Goal: Transaction & Acquisition: Purchase product/service

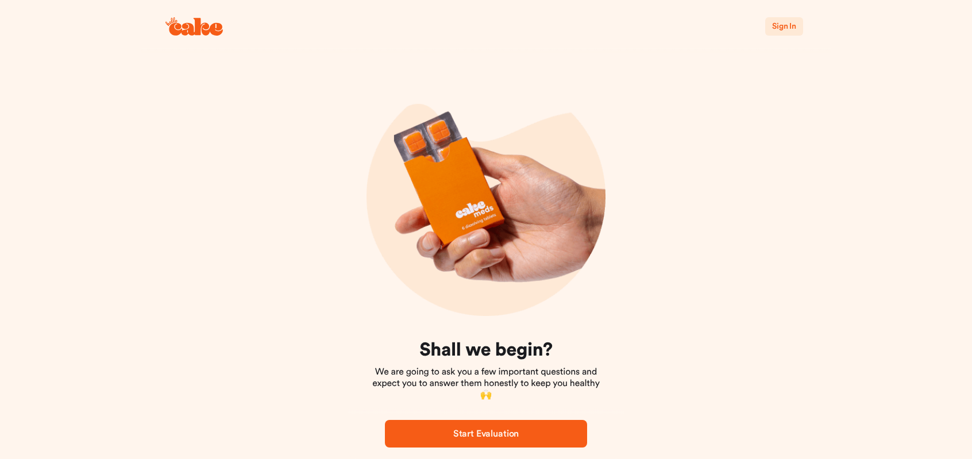
click at [778, 28] on span "Sign In" at bounding box center [784, 26] width 24 height 8
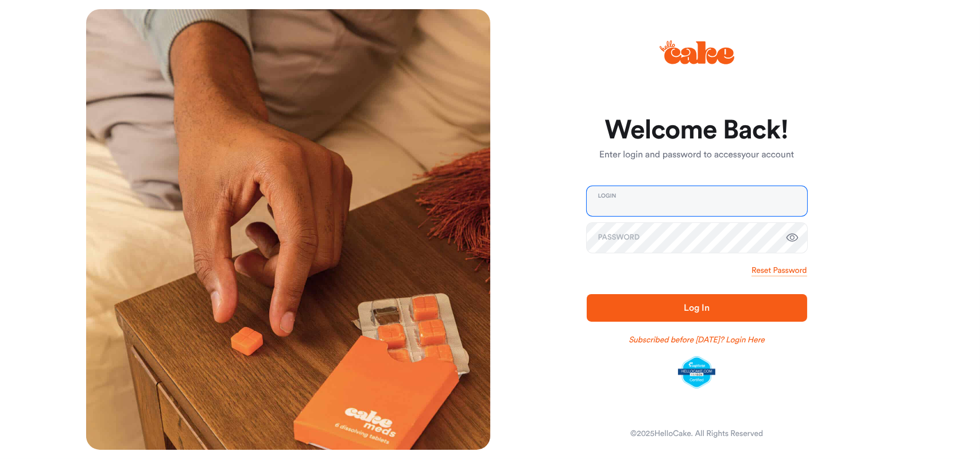
type input "**********"
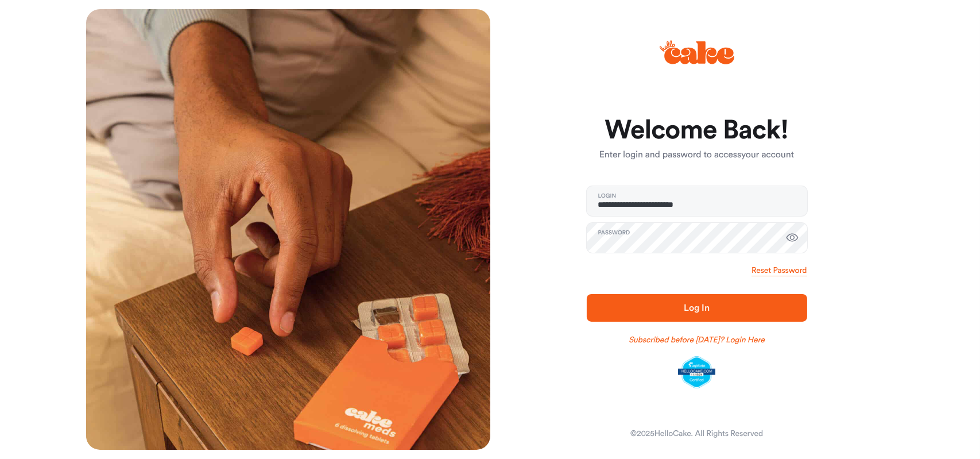
click at [655, 307] on span "Log In" at bounding box center [697, 308] width 184 height 14
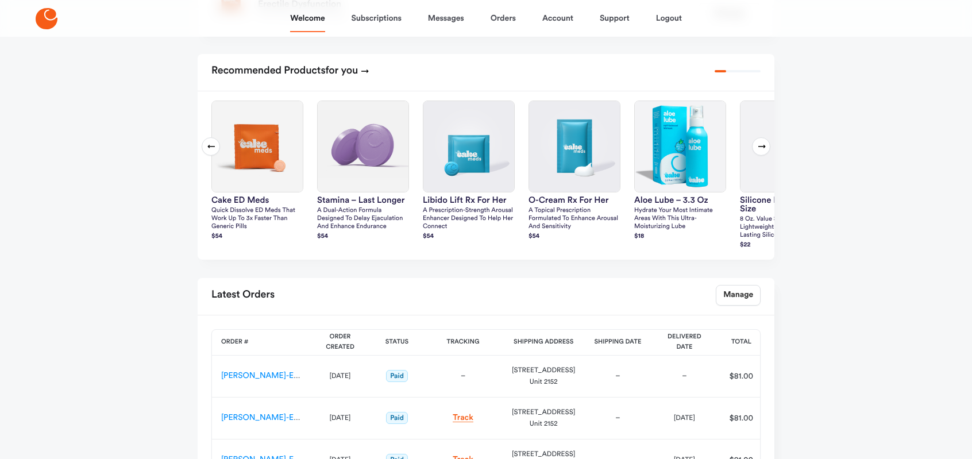
scroll to position [268, 0]
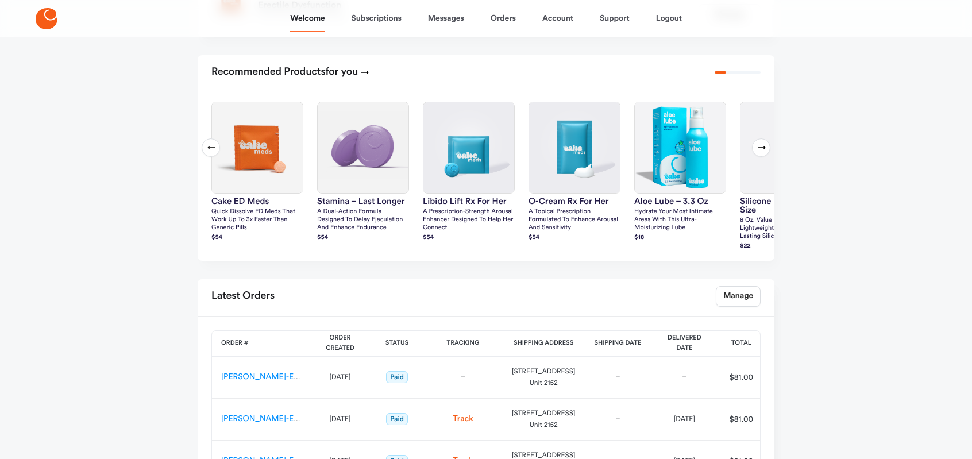
click at [757, 152] on icon at bounding box center [761, 147] width 9 height 9
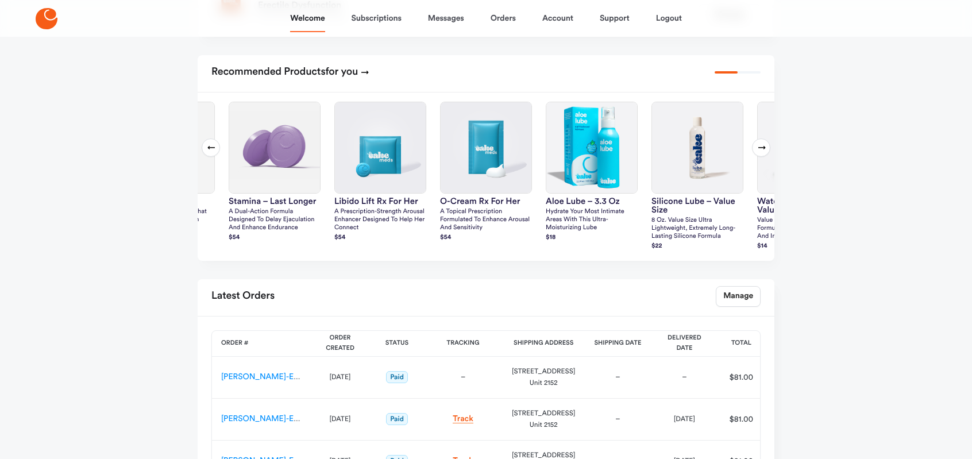
click at [757, 152] on icon at bounding box center [761, 147] width 9 height 9
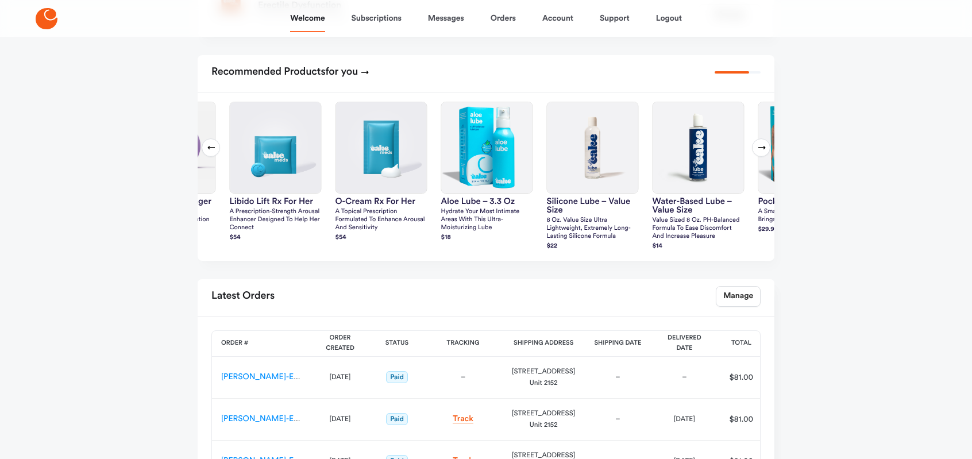
click at [758, 152] on icon at bounding box center [761, 147] width 9 height 9
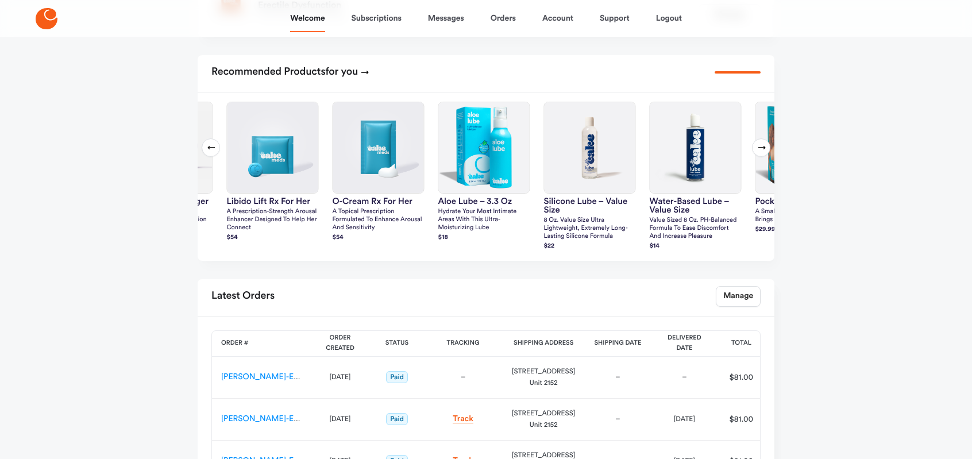
click at [758, 152] on icon at bounding box center [761, 147] width 9 height 9
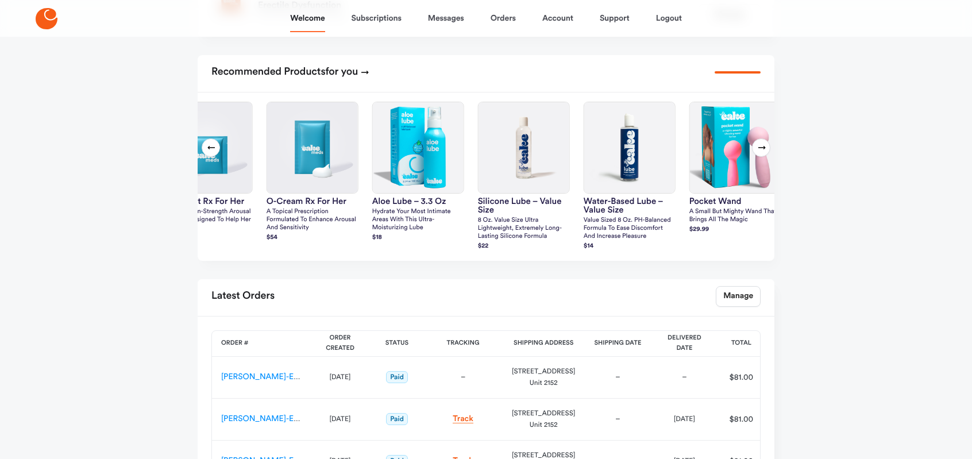
click at [758, 152] on icon at bounding box center [761, 147] width 9 height 9
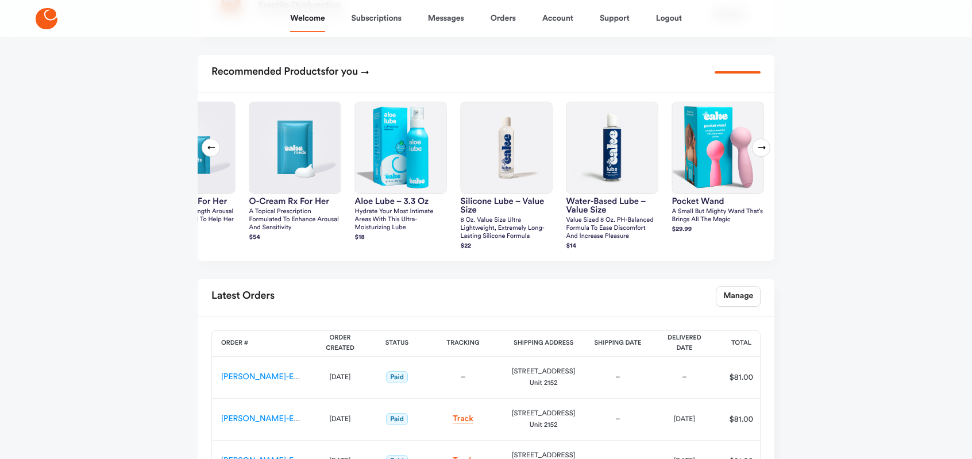
click at [758, 152] on icon at bounding box center [761, 147] width 9 height 9
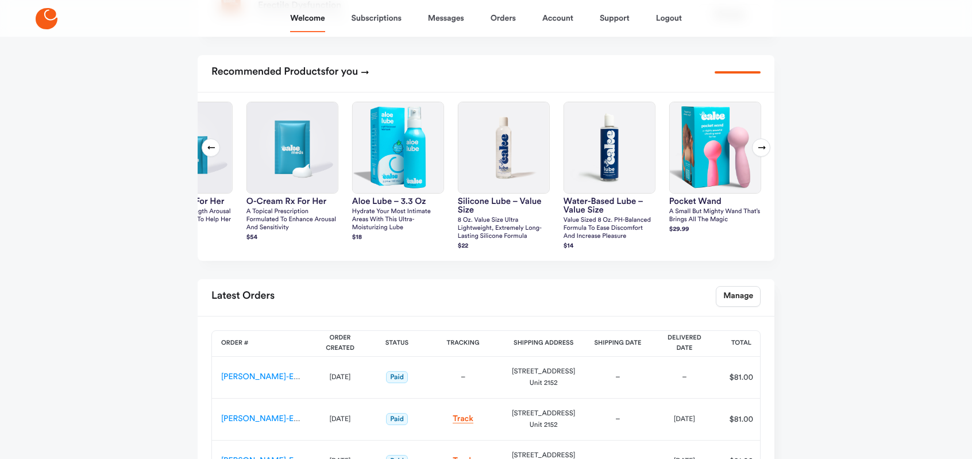
click at [758, 152] on icon at bounding box center [761, 147] width 9 height 9
click at [209, 152] on icon at bounding box center [211, 147] width 9 height 9
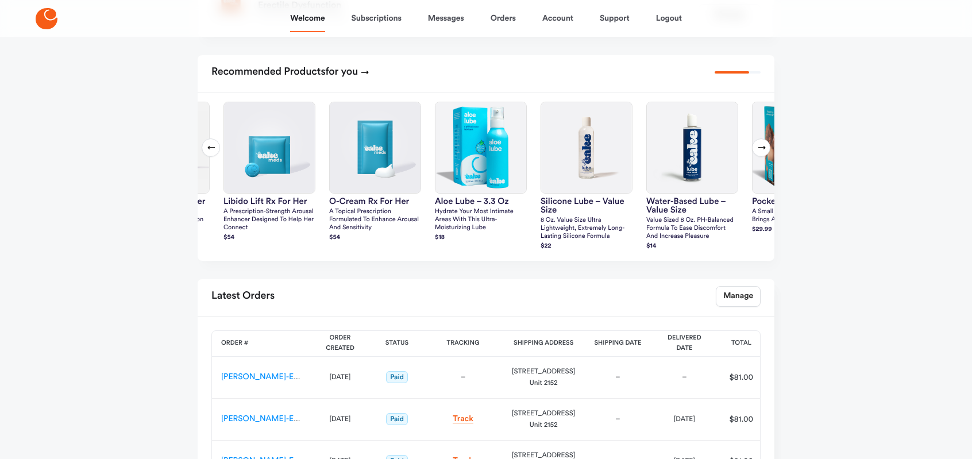
click at [209, 152] on icon at bounding box center [211, 147] width 9 height 9
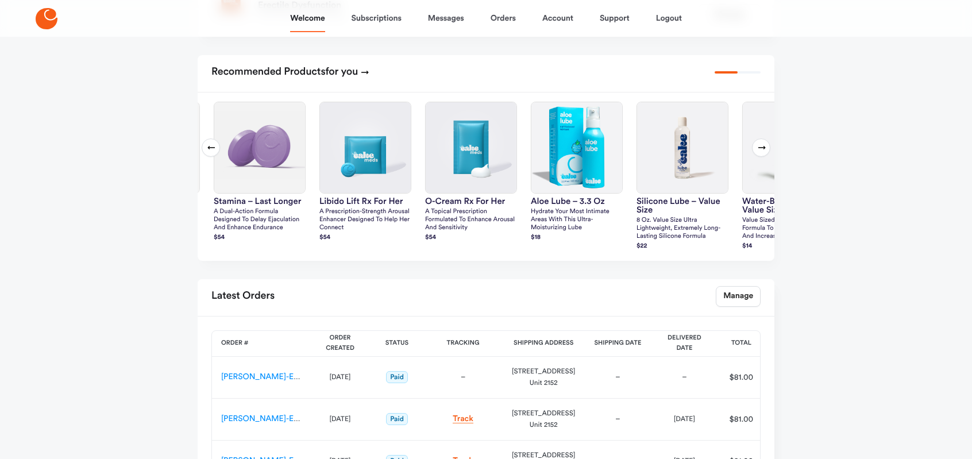
click at [209, 152] on icon at bounding box center [211, 147] width 9 height 9
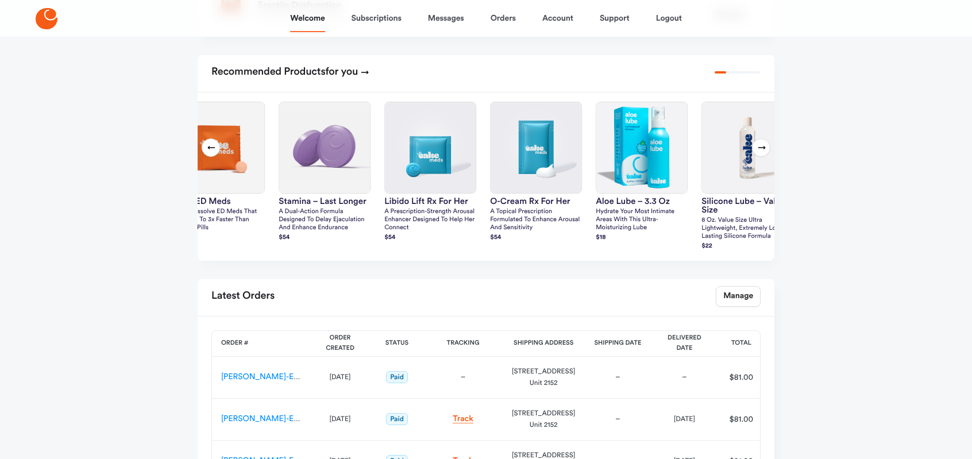
click at [209, 152] on icon at bounding box center [211, 147] width 9 height 9
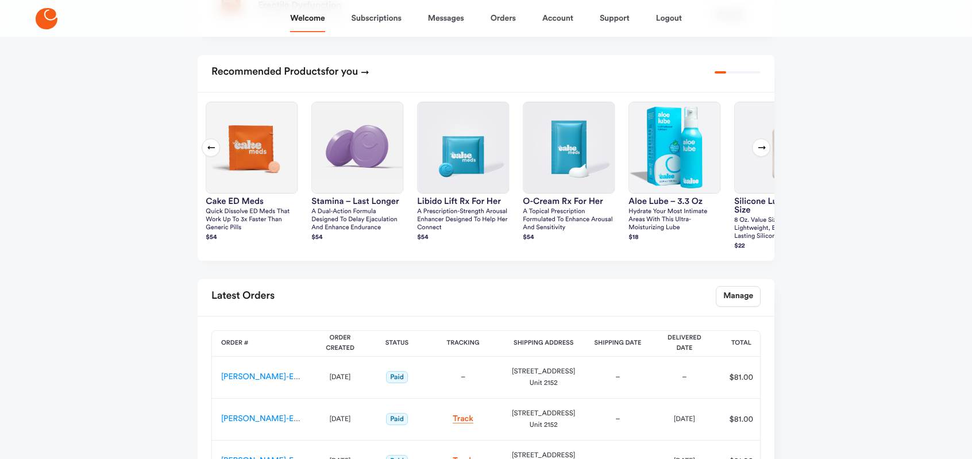
click at [209, 152] on icon at bounding box center [211, 147] width 9 height 9
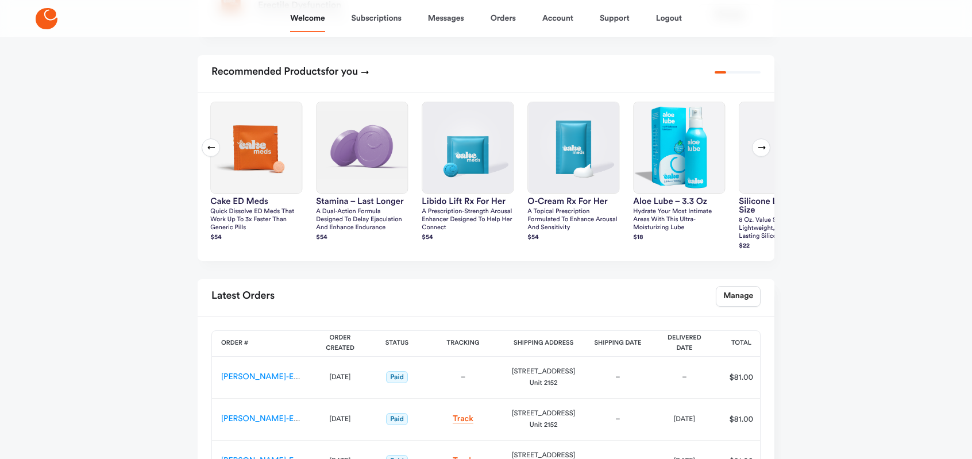
click at [209, 152] on icon at bounding box center [211, 147] width 9 height 9
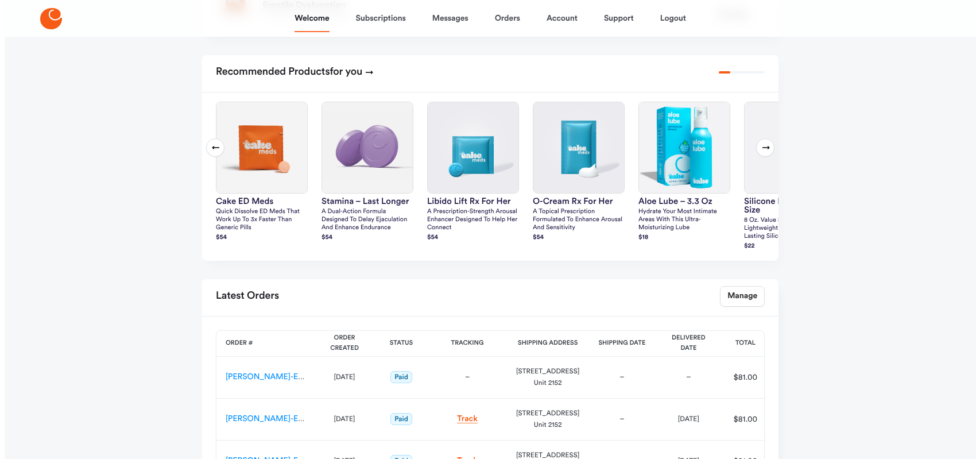
scroll to position [0, 0]
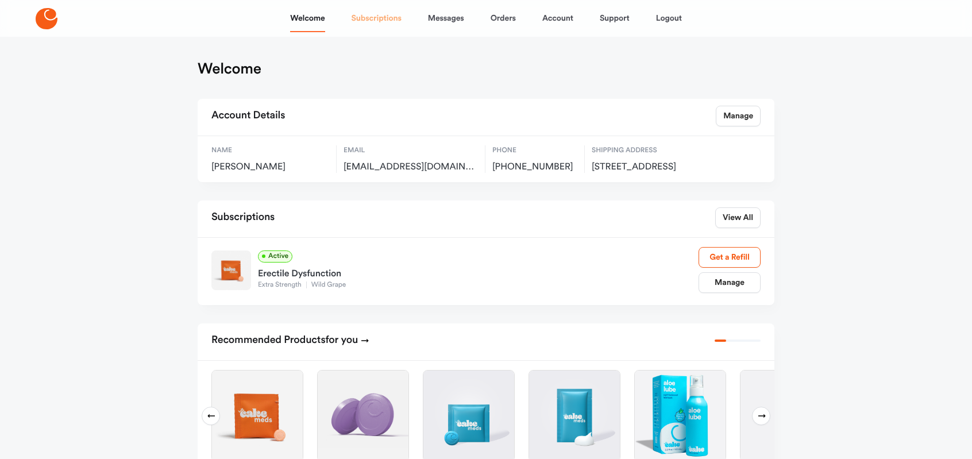
click at [381, 16] on link "Subscriptions" at bounding box center [377, 19] width 50 height 28
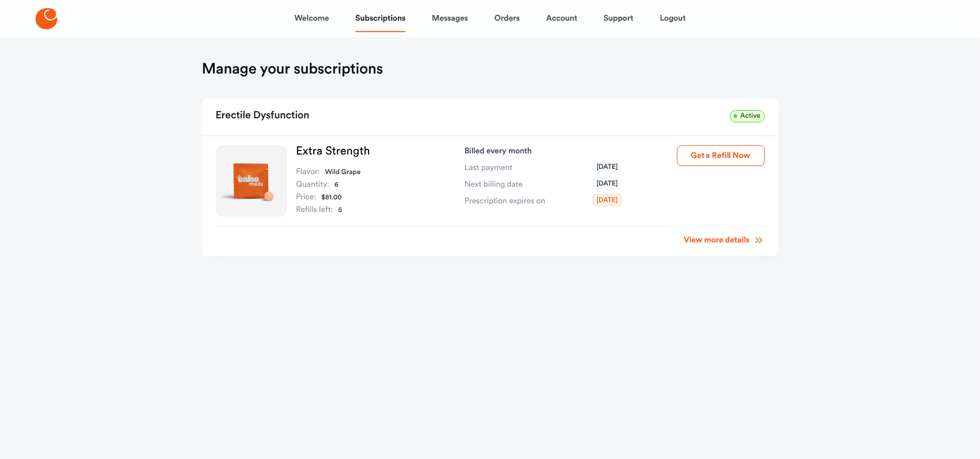
click at [48, 17] on icon at bounding box center [47, 18] width 22 height 21
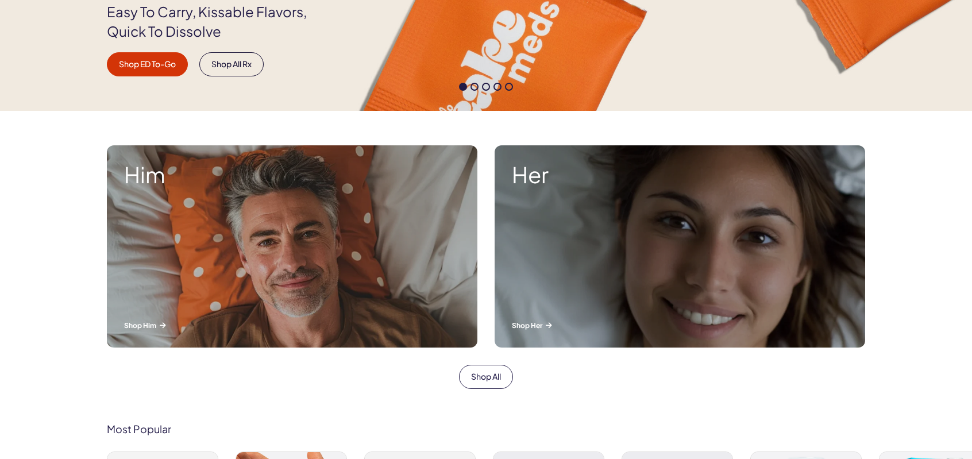
scroll to position [287, 0]
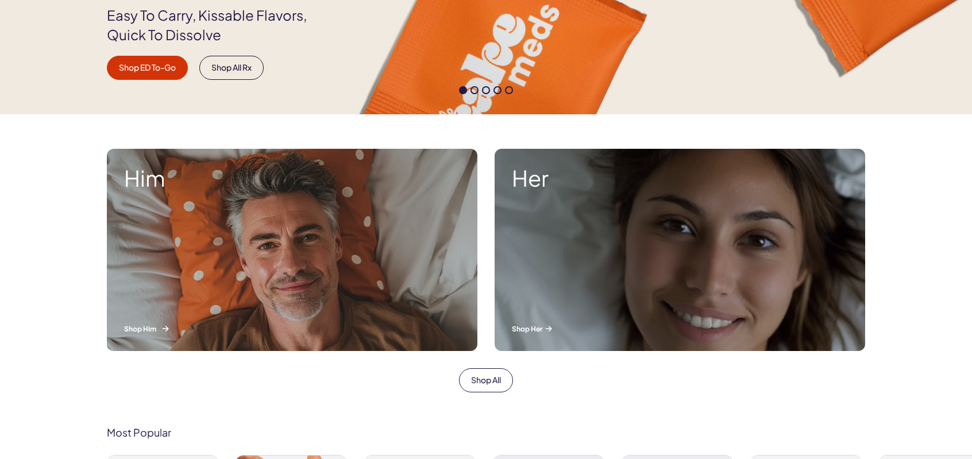
click at [215, 267] on div "Him Shop Him" at bounding box center [292, 250] width 370 height 202
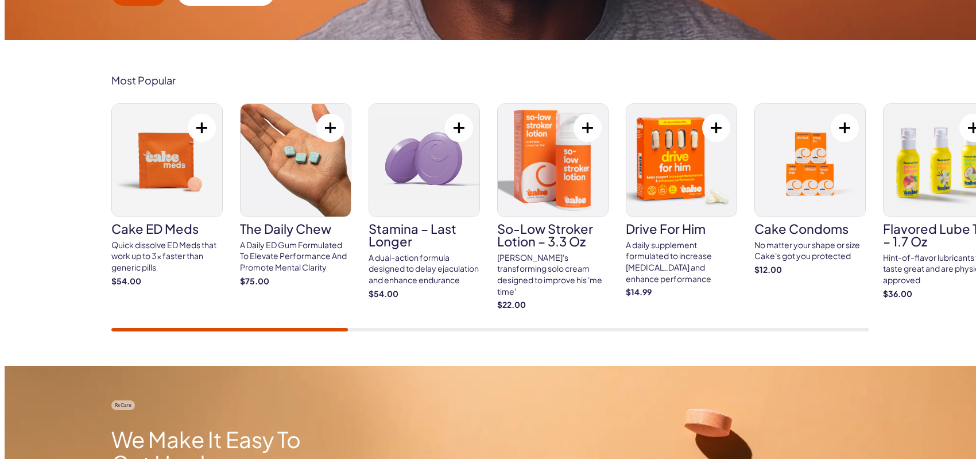
scroll to position [383, 0]
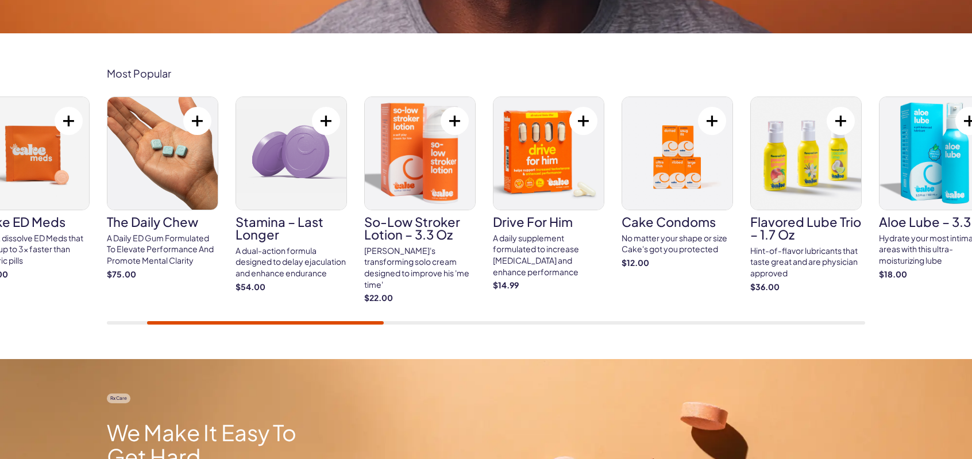
click at [129, 322] on div at bounding box center [486, 322] width 758 height 3
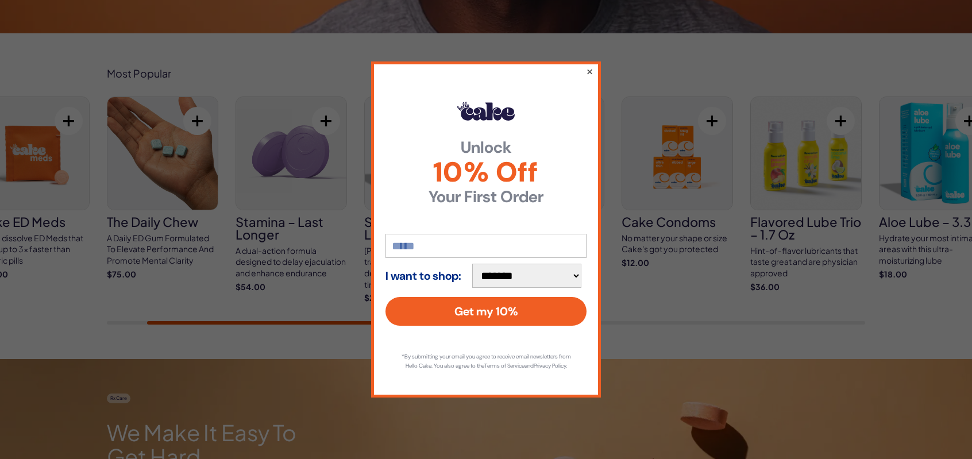
click at [589, 67] on button "×" at bounding box center [589, 71] width 7 height 14
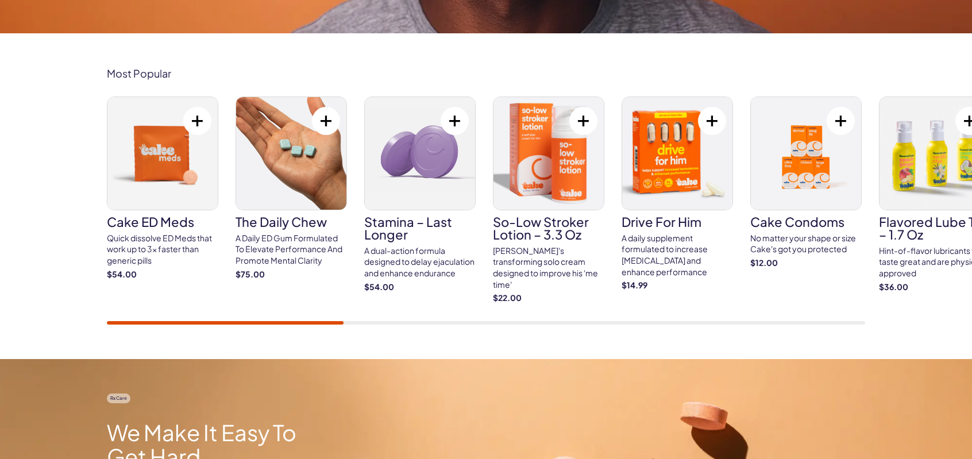
click at [277, 319] on div "Cake ED Meds Quick dissolve ED Meds that work up to 3x faster than generic pill…" at bounding box center [486, 210] width 758 height 228
click at [453, 121] on button at bounding box center [455, 121] width 28 height 28
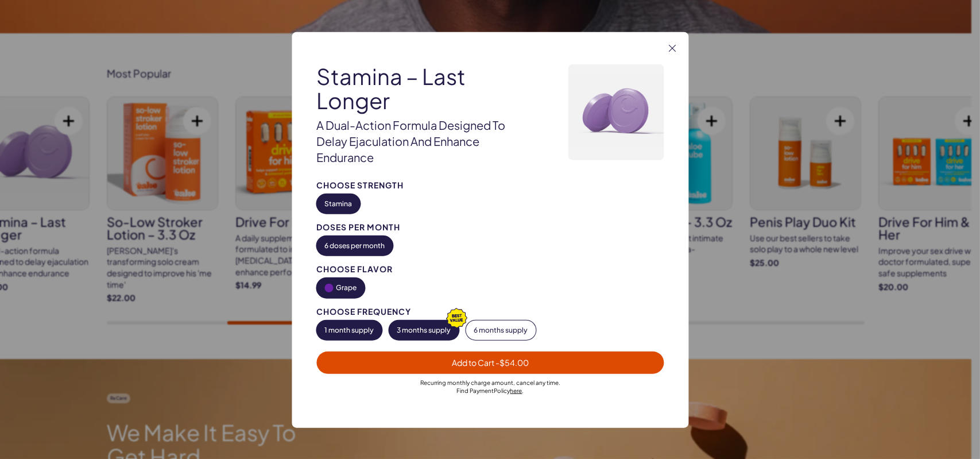
click at [428, 327] on button "3 months supply" at bounding box center [424, 330] width 70 height 20
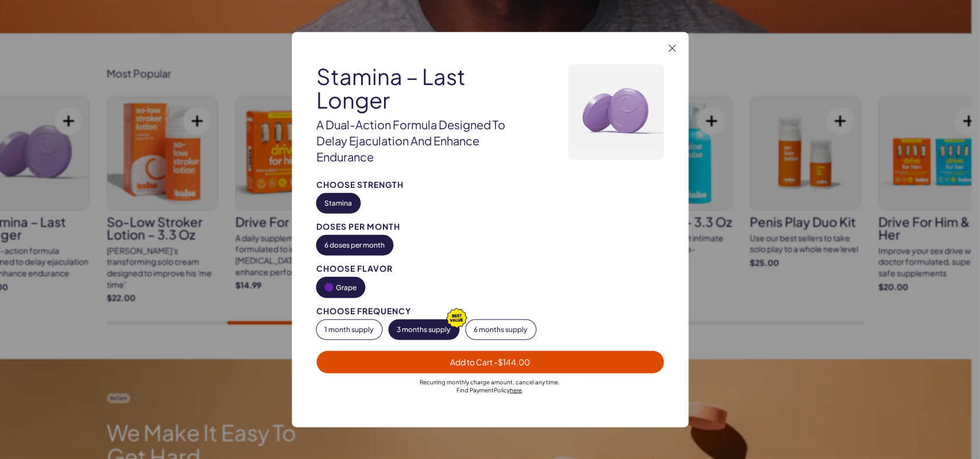
click at [556, 364] on span "Add to Cart - $144.00" at bounding box center [490, 362] width 334 height 13
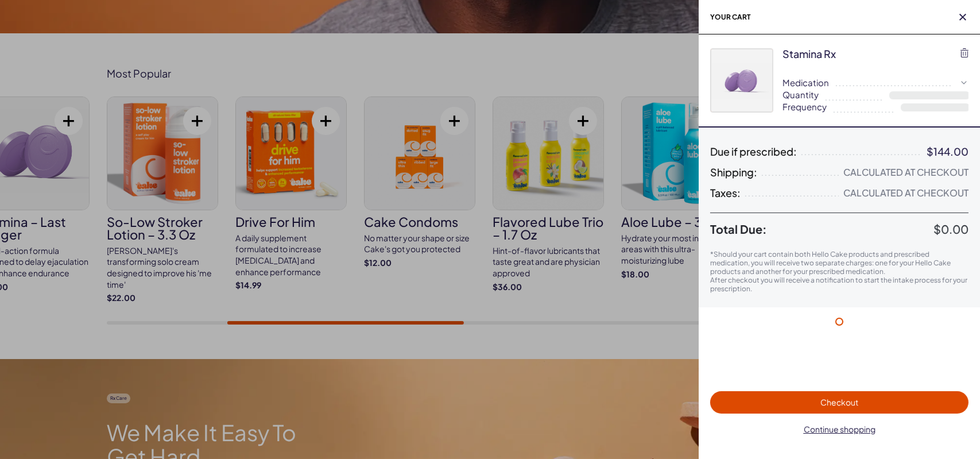
select select "**"
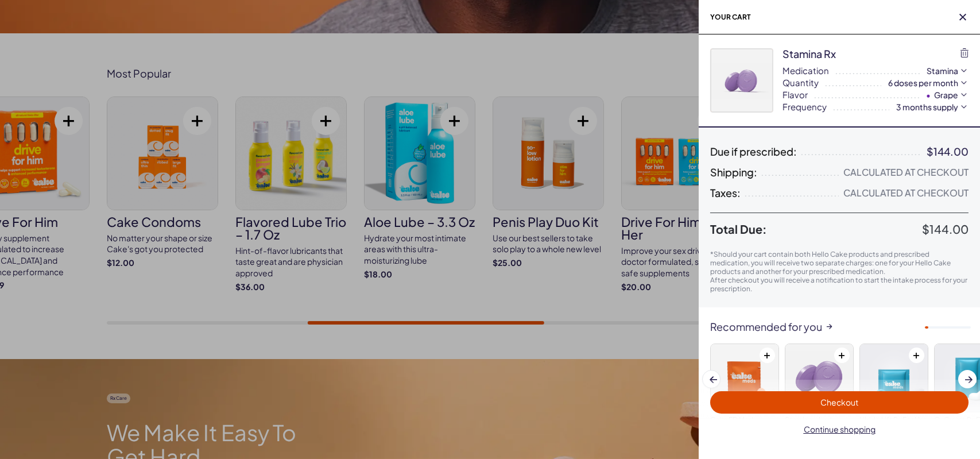
scroll to position [71, 0]
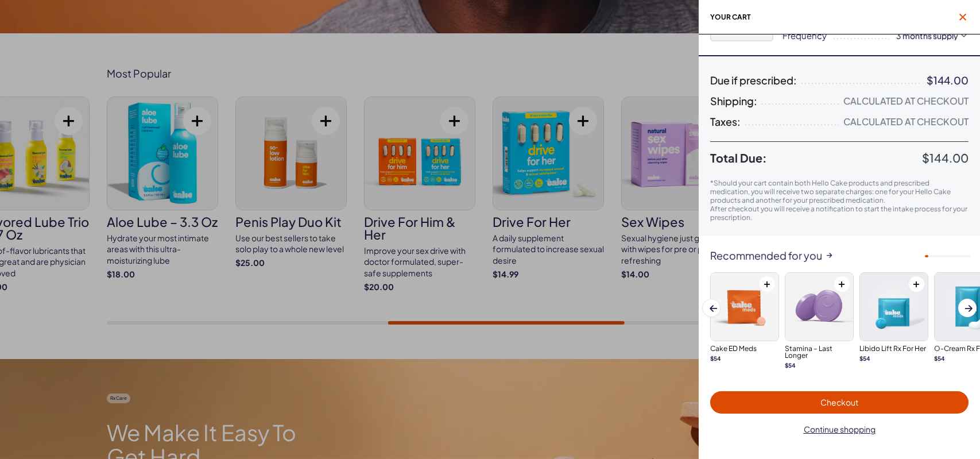
click at [963, 17] on icon "button" at bounding box center [963, 17] width 7 height 7
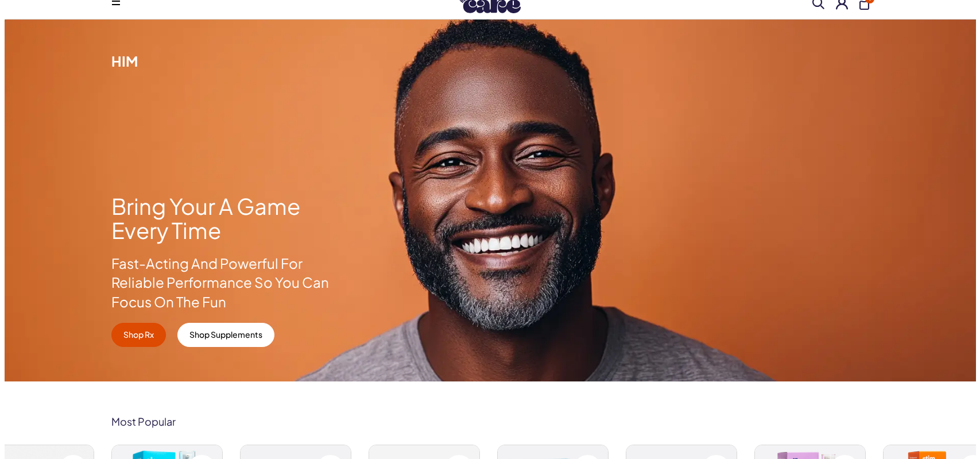
scroll to position [0, 0]
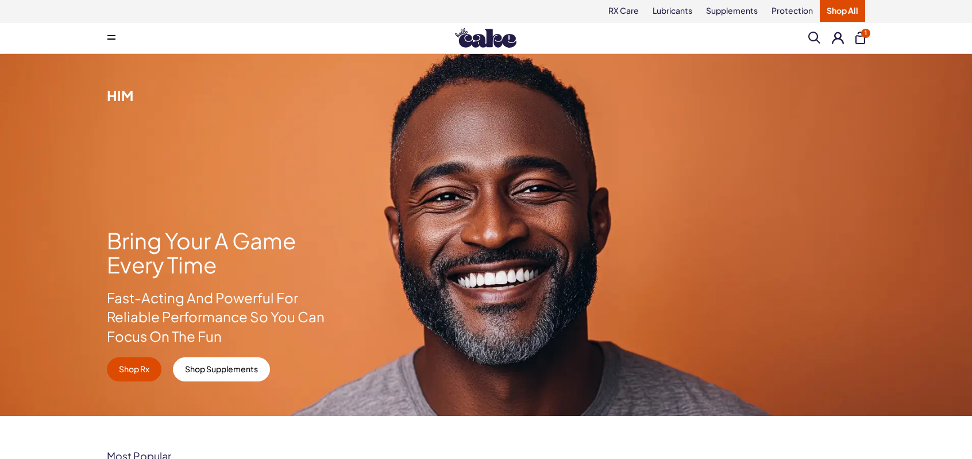
click at [839, 38] on button at bounding box center [838, 38] width 12 height 12
click at [863, 37] on button "1" at bounding box center [860, 38] width 10 height 13
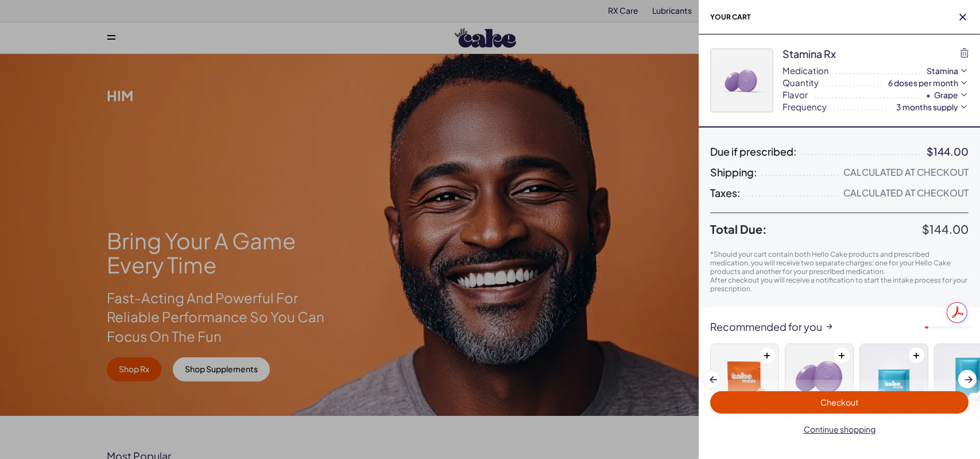
click at [829, 401] on span "Checkout" at bounding box center [840, 402] width 38 height 10
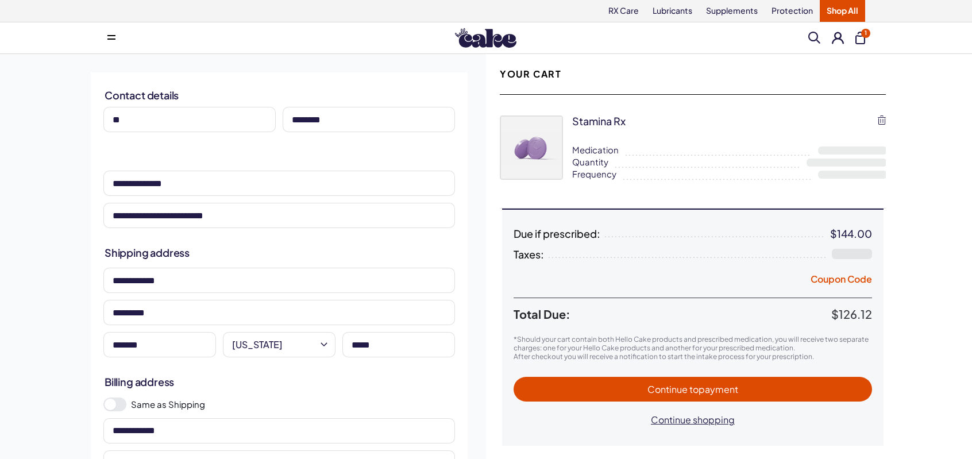
select select "**"
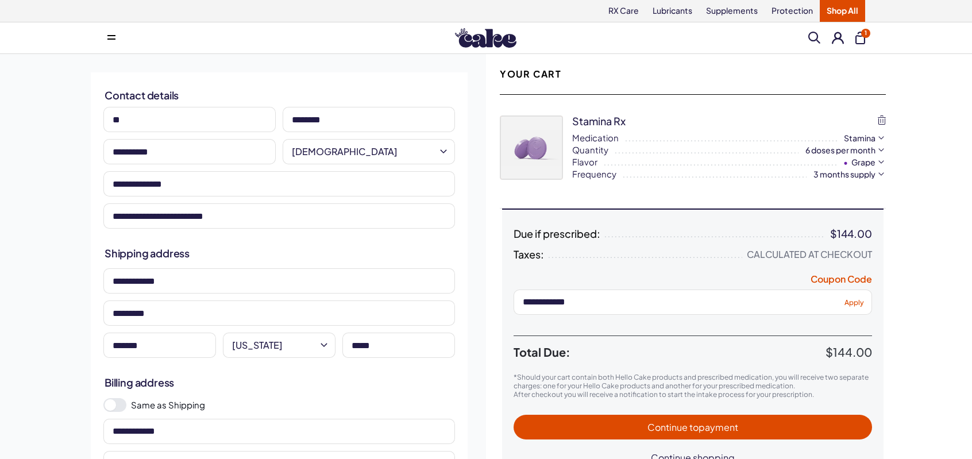
type input "**********"
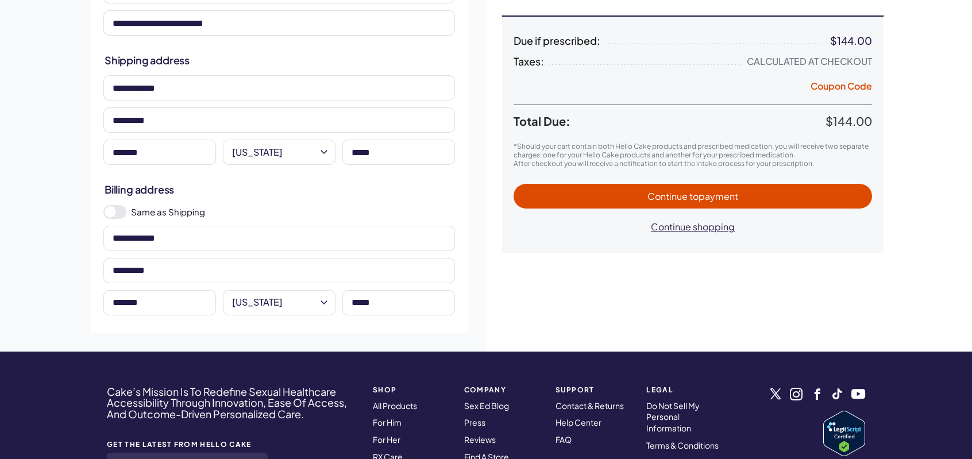
scroll to position [191, 0]
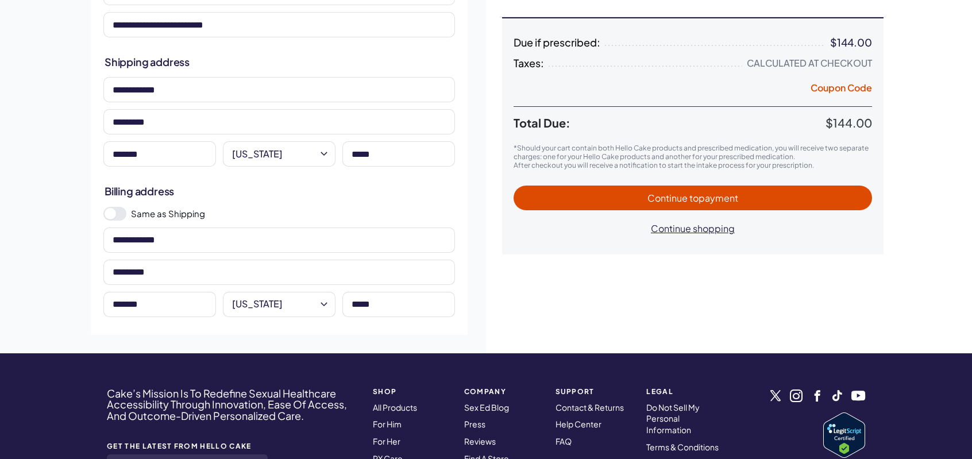
click at [113, 212] on span at bounding box center [110, 213] width 11 height 11
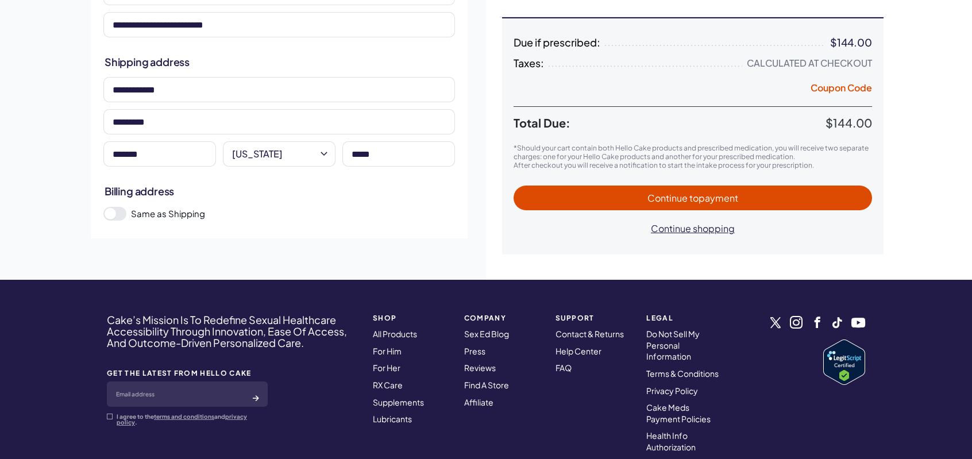
click at [720, 197] on span "to payment" at bounding box center [713, 198] width 49 height 12
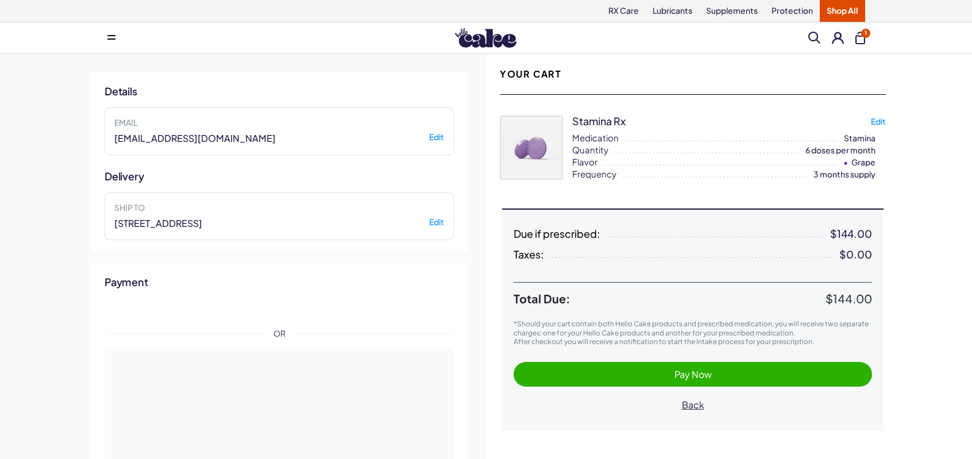
click at [709, 372] on span "Pay Now" at bounding box center [692, 374] width 37 height 12
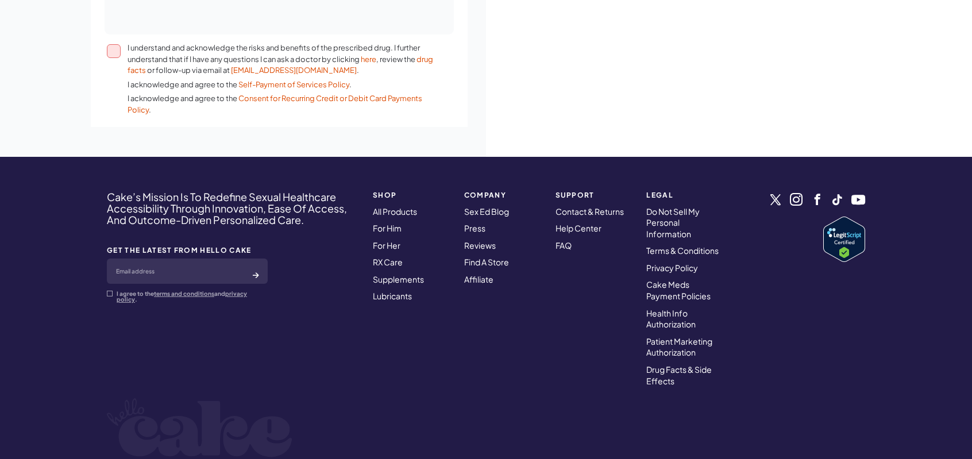
scroll to position [488, 0]
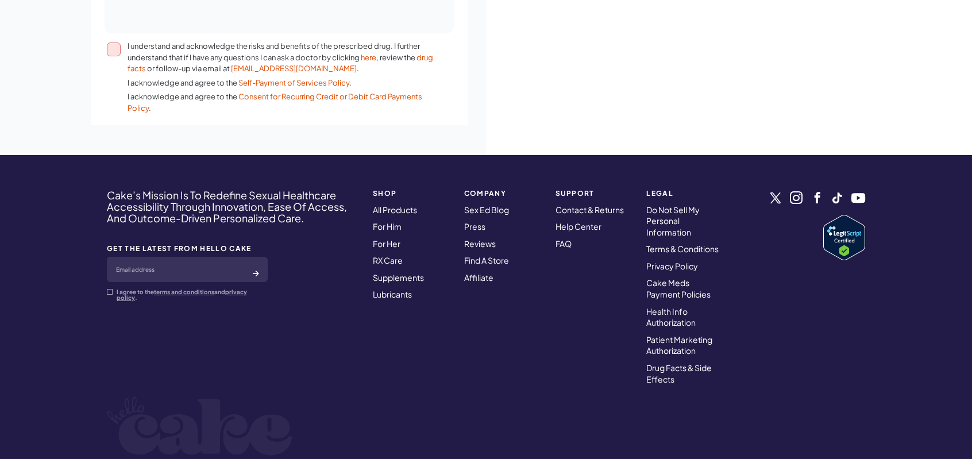
click at [119, 52] on button "I understand and acknowledge the risks and benefits of the prescribed drug. I f…" at bounding box center [114, 50] width 14 height 14
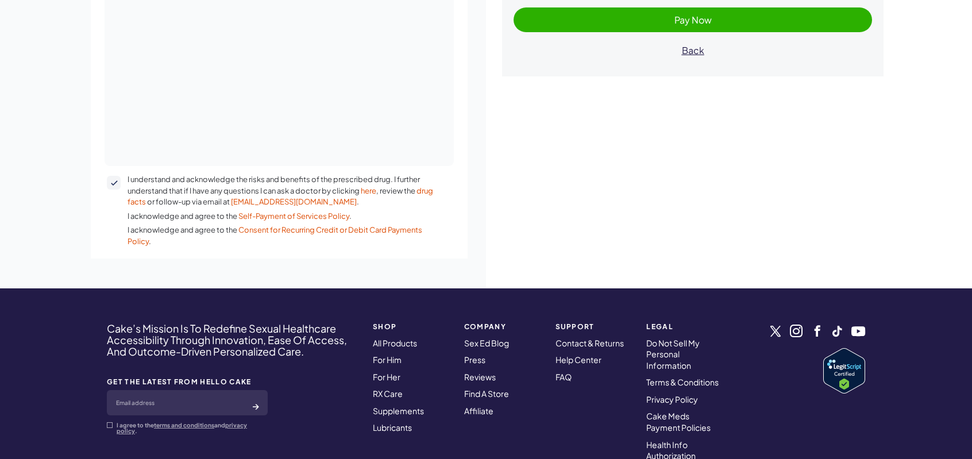
scroll to position [200, 0]
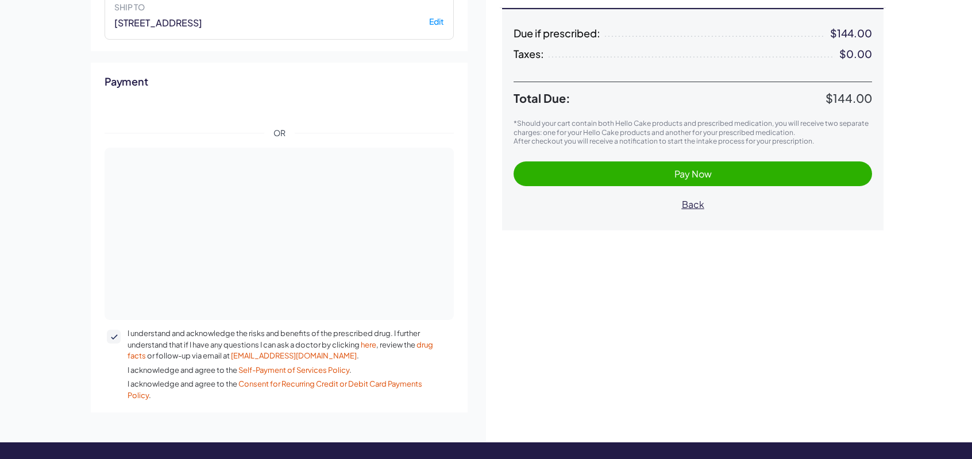
click at [777, 170] on span "Pay Now" at bounding box center [692, 173] width 335 height 13
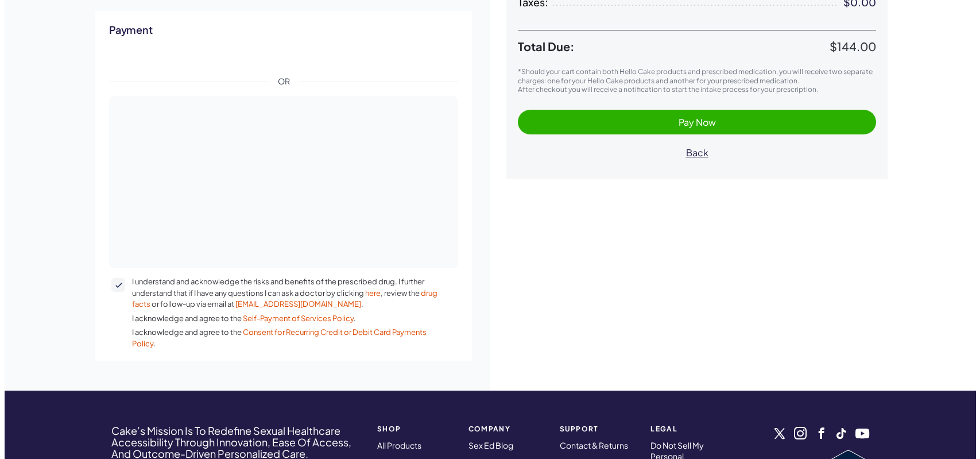
scroll to position [253, 0]
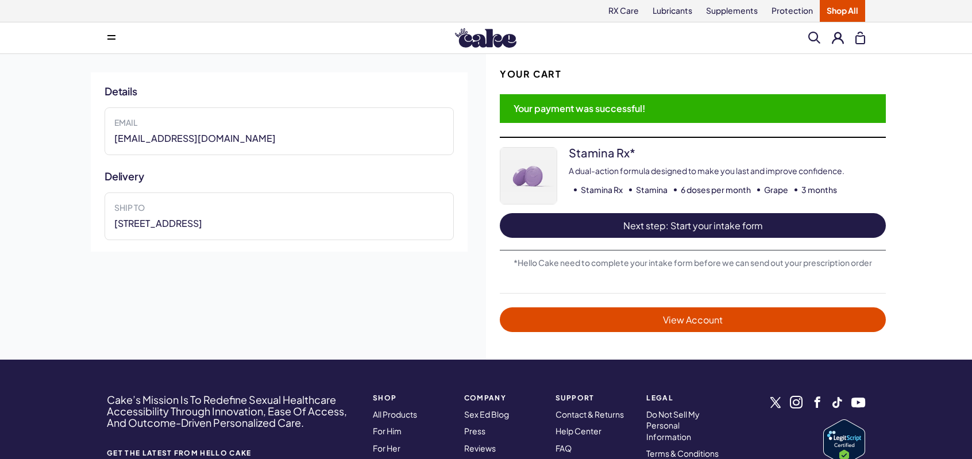
click at [683, 222] on span "Next step: Start your intake form" at bounding box center [692, 225] width 363 height 13
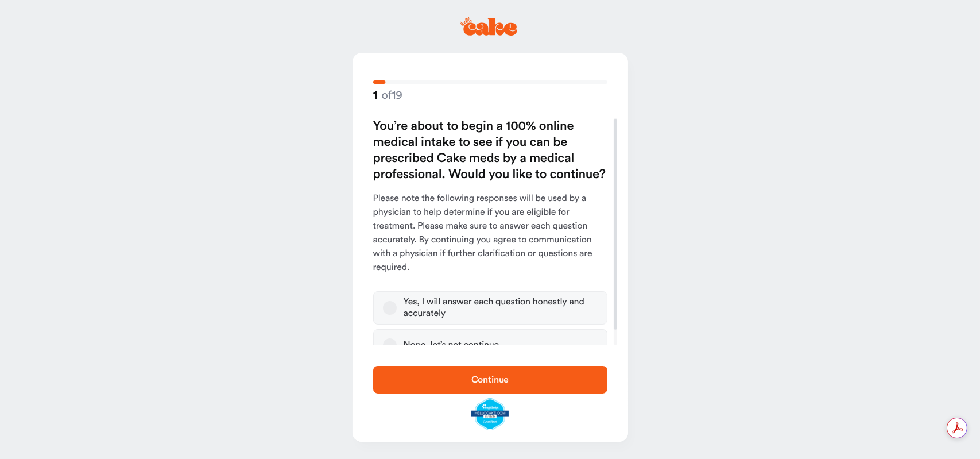
scroll to position [17, 0]
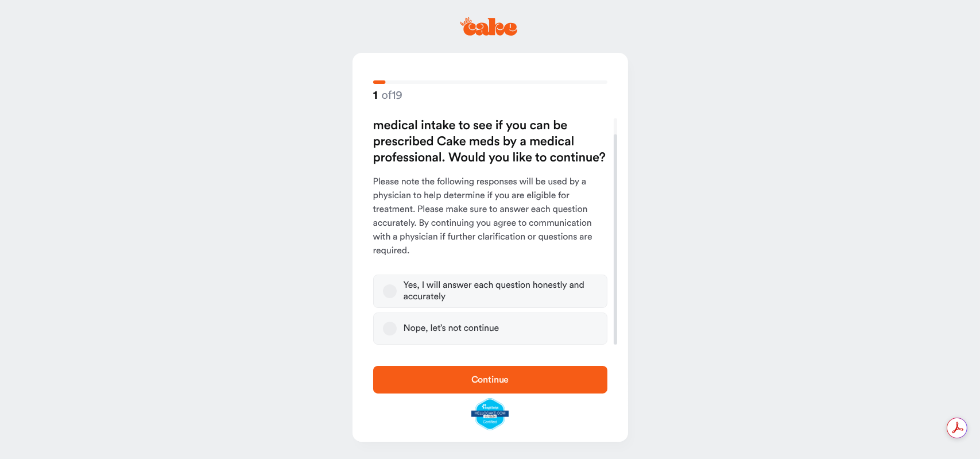
click at [385, 291] on button "Yes, I will answer each question honestly and accurately" at bounding box center [390, 291] width 14 height 14
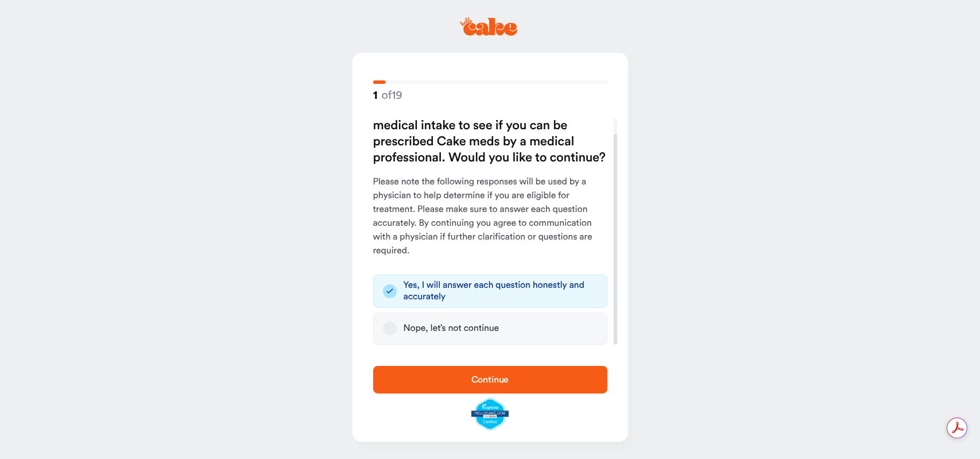
click at [471, 374] on span "Continue" at bounding box center [491, 380] width 198 height 14
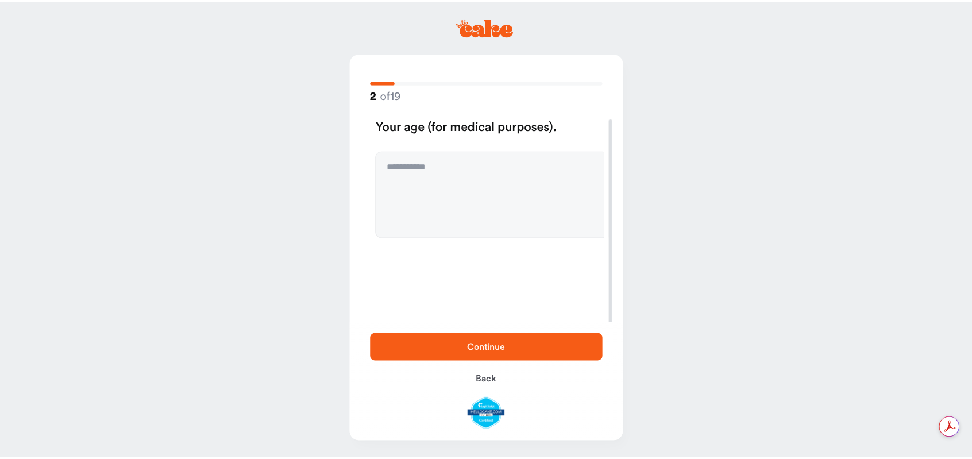
scroll to position [0, 0]
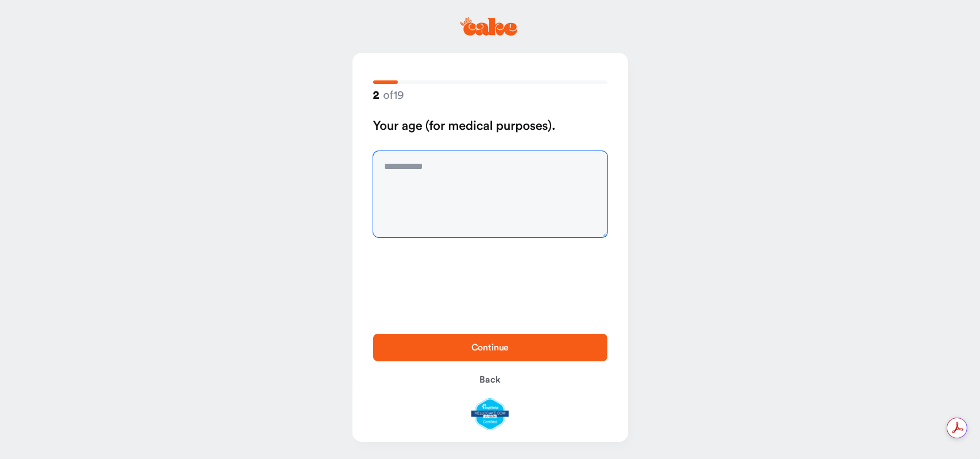
click at [430, 171] on textarea at bounding box center [490, 194] width 234 height 86
type textarea "**"
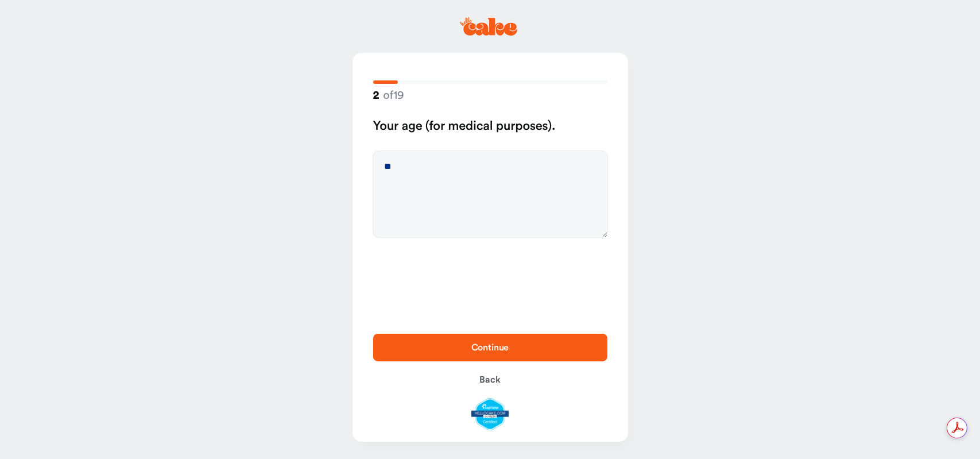
click at [485, 350] on span "Continue" at bounding box center [491, 347] width 38 height 9
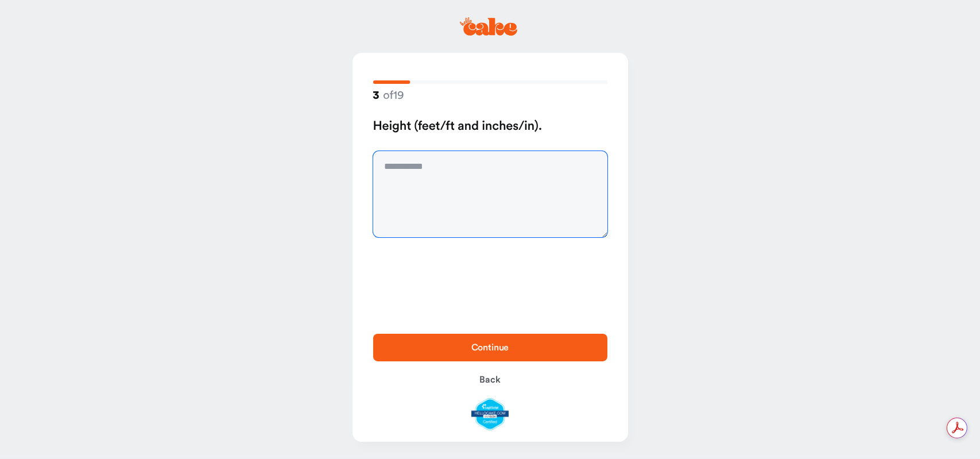
click at [434, 163] on textarea at bounding box center [490, 194] width 234 height 86
type textarea "**********"
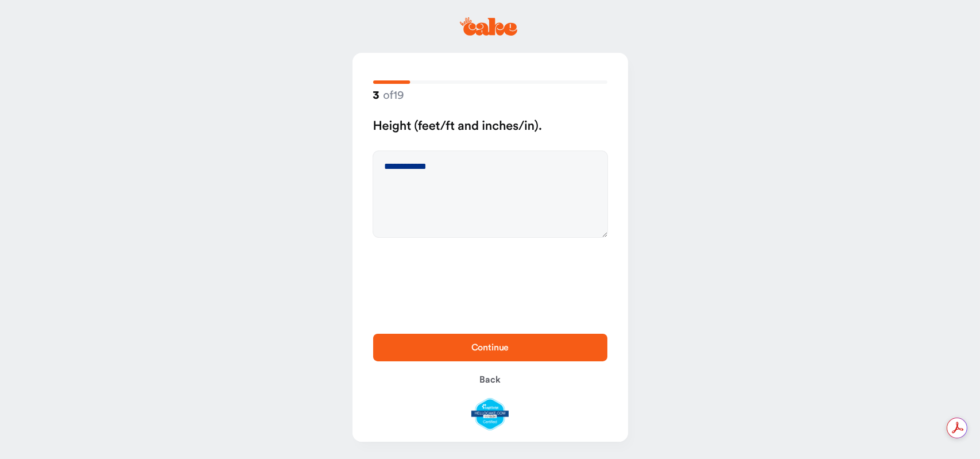
click at [505, 346] on span "Continue" at bounding box center [491, 347] width 38 height 9
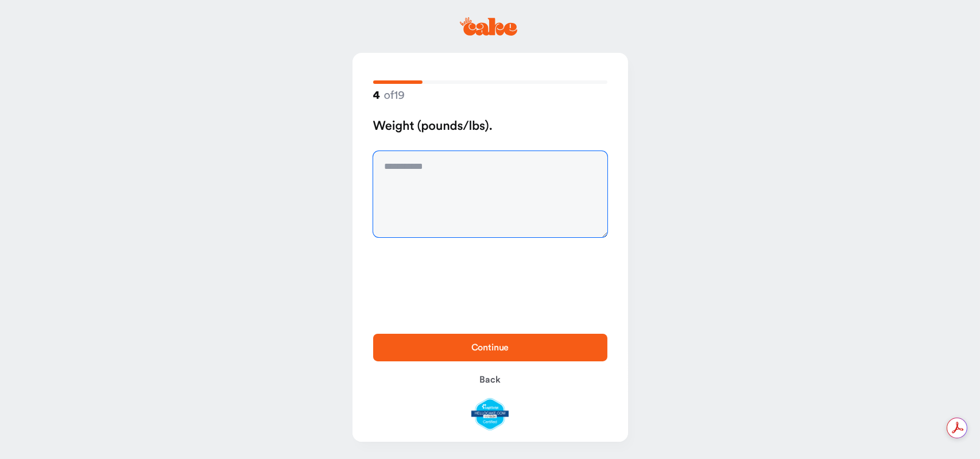
click at [427, 160] on textarea at bounding box center [490, 194] width 234 height 86
type textarea "***"
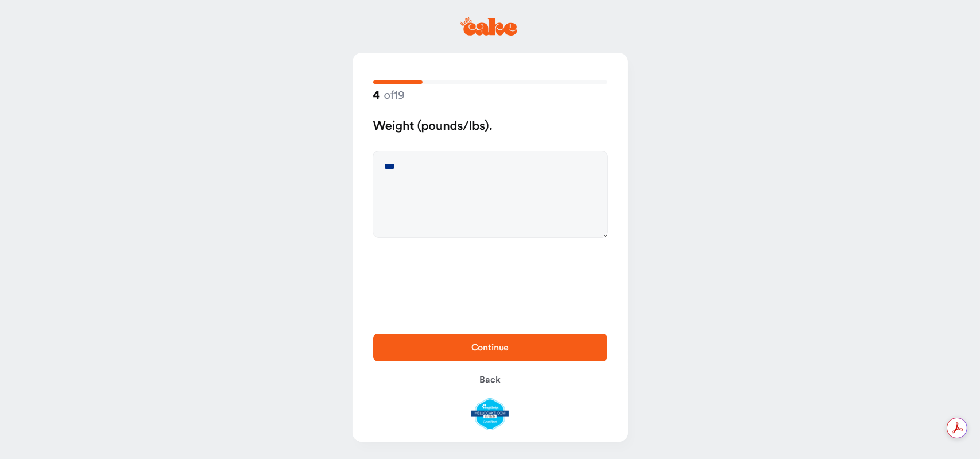
click at [507, 340] on button "Continue" at bounding box center [490, 348] width 234 height 28
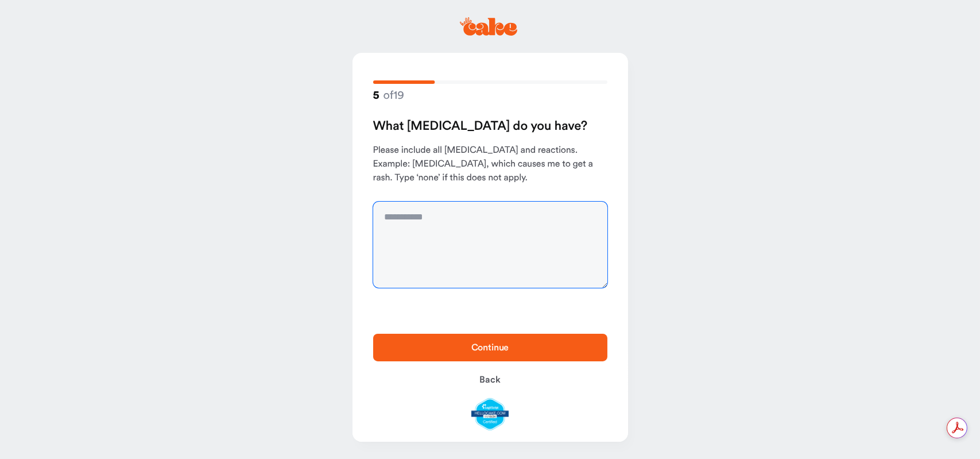
click at [428, 218] on textarea at bounding box center [490, 245] width 234 height 86
type textarea "****"
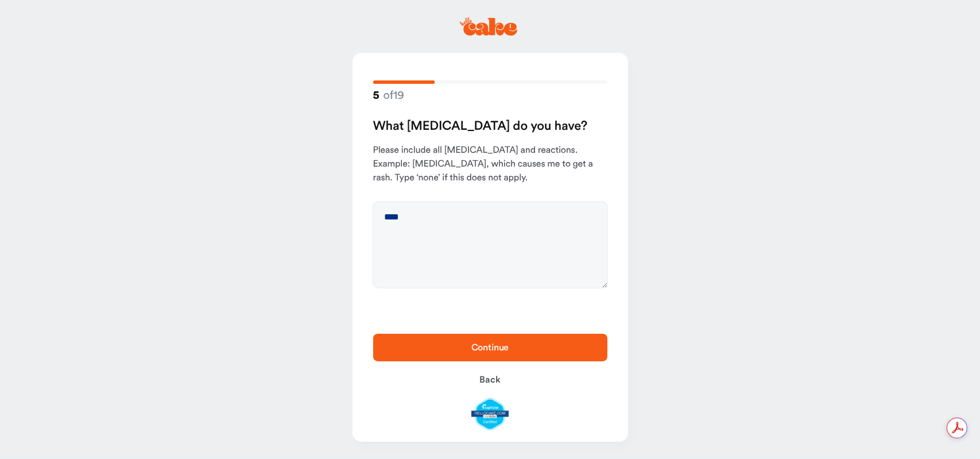
click at [457, 346] on span "Continue" at bounding box center [491, 348] width 198 height 14
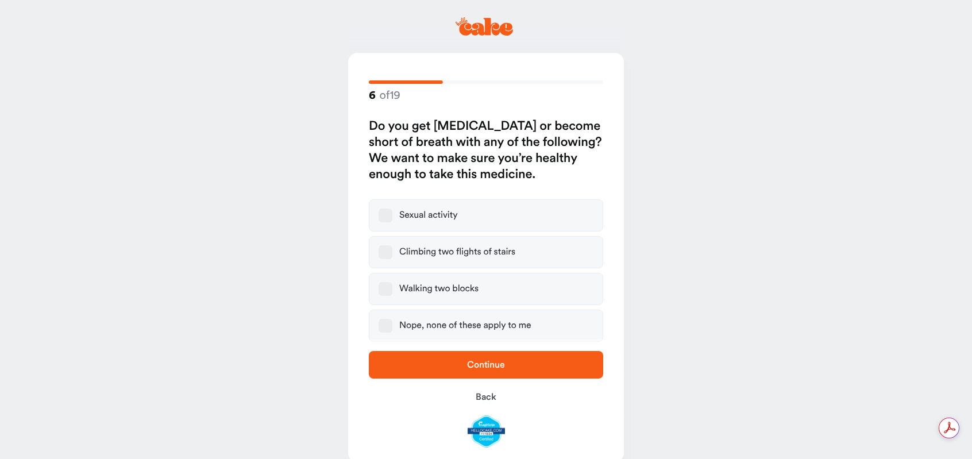
click at [387, 323] on button "Nope, none of these apply to me" at bounding box center [386, 326] width 14 height 14
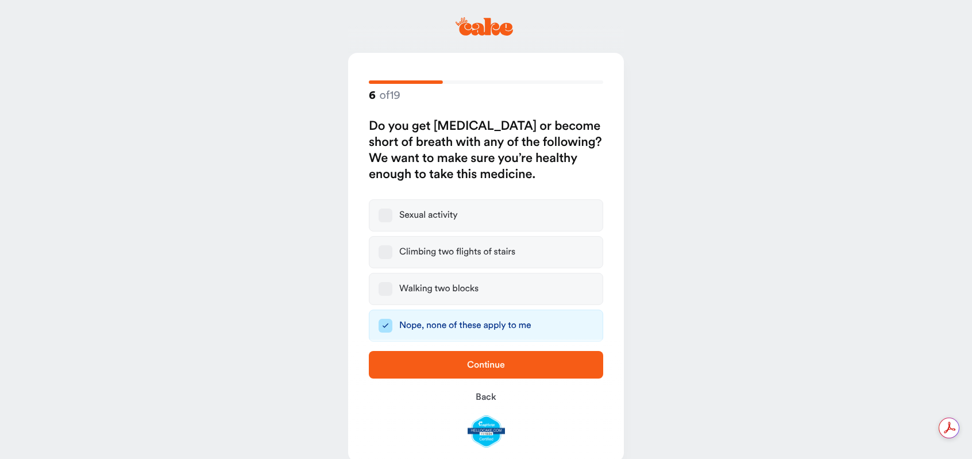
click at [481, 362] on span "Continue" at bounding box center [486, 364] width 38 height 9
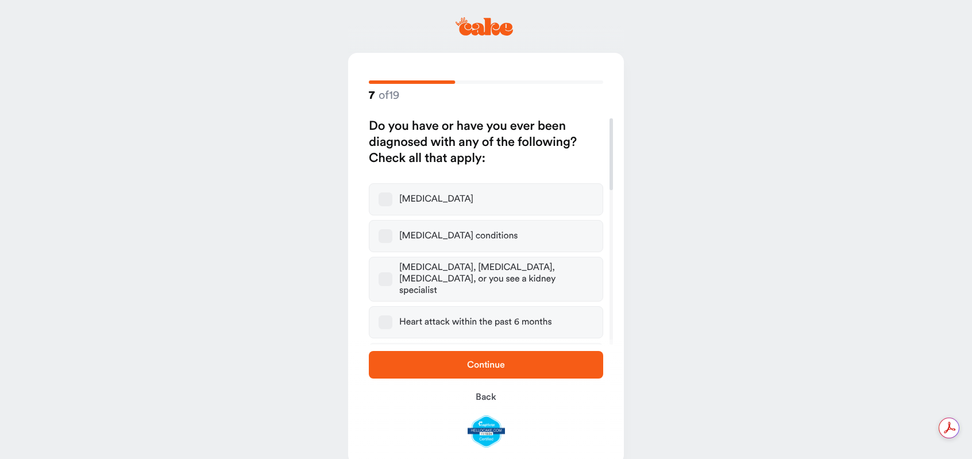
click at [386, 199] on button "[MEDICAL_DATA]" at bounding box center [386, 199] width 14 height 14
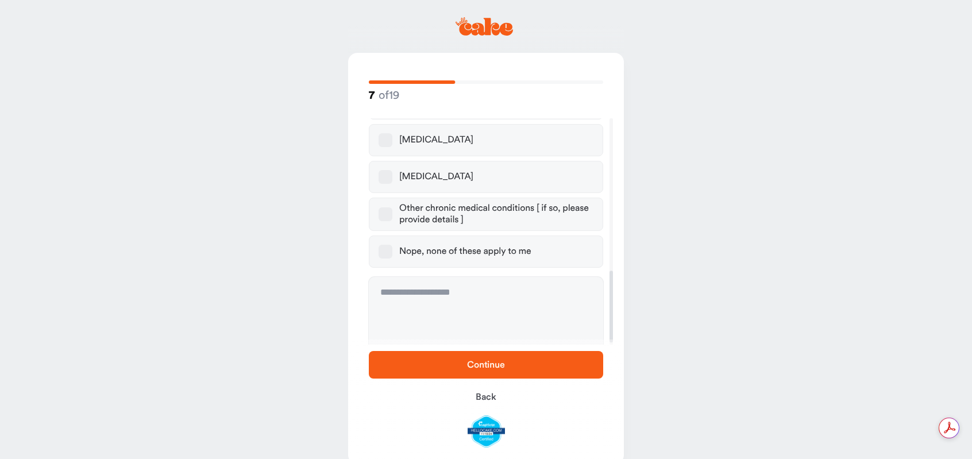
scroll to position [486, 0]
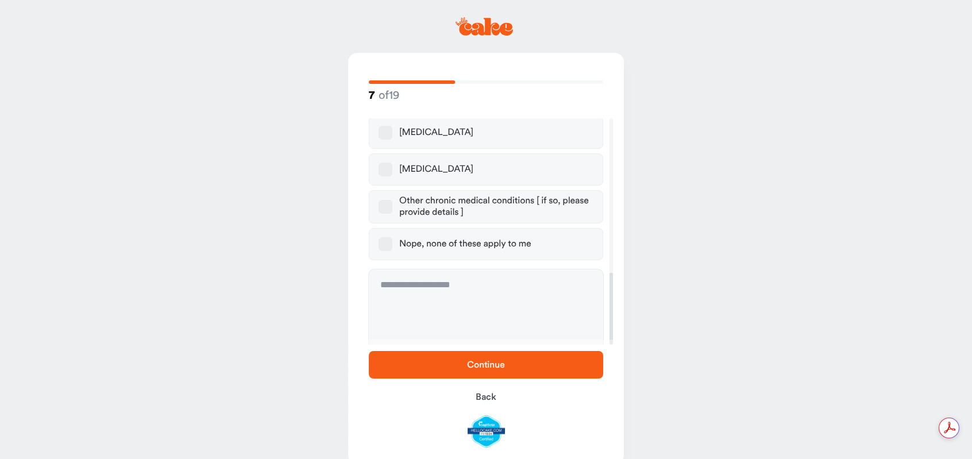
click at [385, 237] on button "Nope, none of these apply to me" at bounding box center [386, 244] width 14 height 14
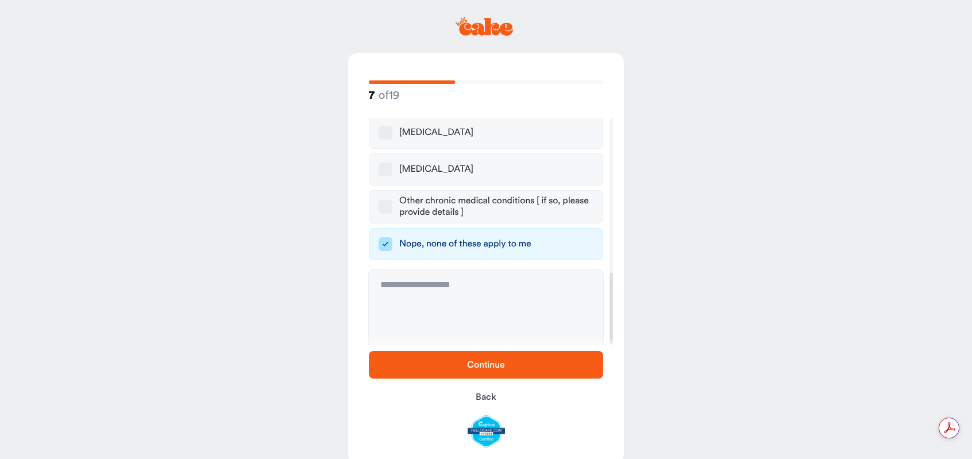
click at [476, 365] on span "Continue" at bounding box center [486, 364] width 38 height 9
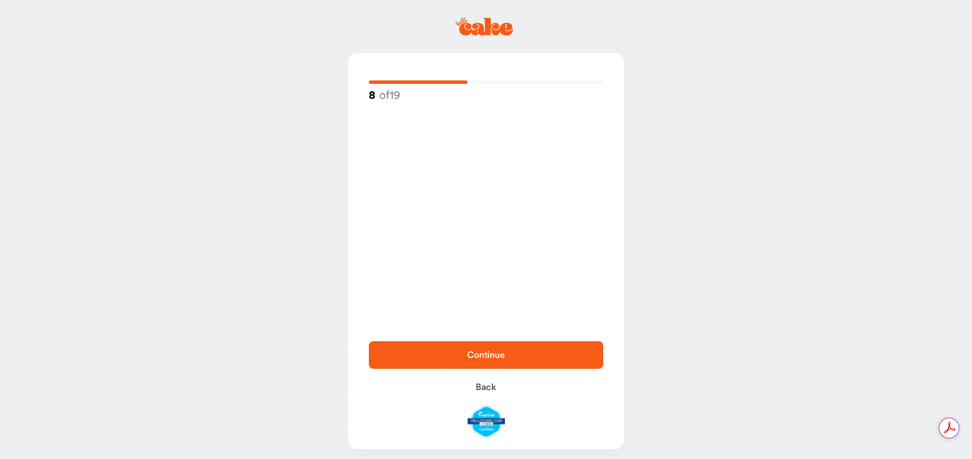
scroll to position [0, 0]
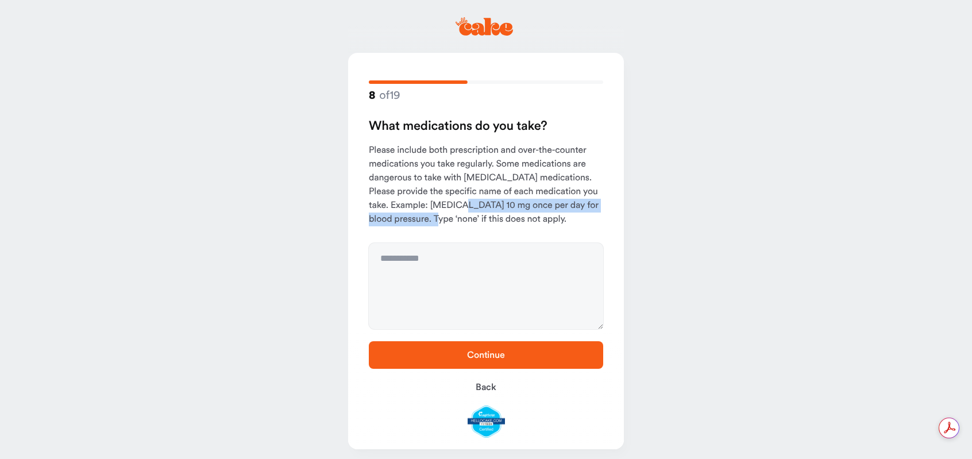
drag, startPoint x: 494, startPoint y: 203, endPoint x: 459, endPoint y: 217, distance: 37.7
click at [459, 217] on p "Please include both prescription and over-the-counter medications you take regu…" at bounding box center [486, 185] width 234 height 83
copy p "[MEDICAL_DATA] 10 mg once per day for blood pressure"
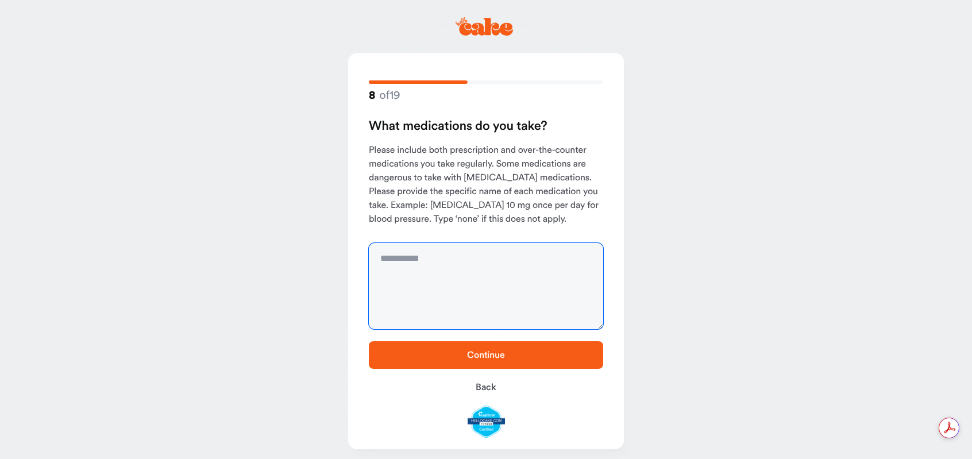
click at [436, 256] on textarea at bounding box center [486, 286] width 234 height 86
paste textarea "**********"
type textarea "**********"
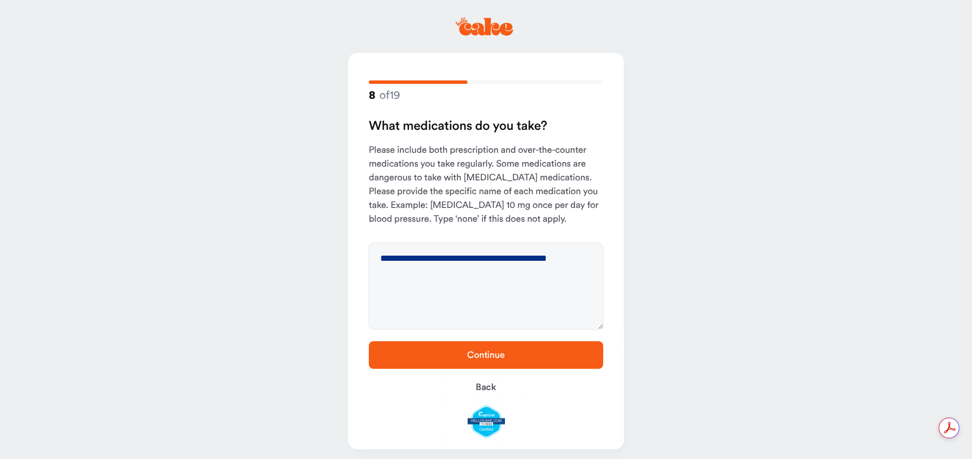
click at [482, 350] on span "Continue" at bounding box center [486, 355] width 198 height 14
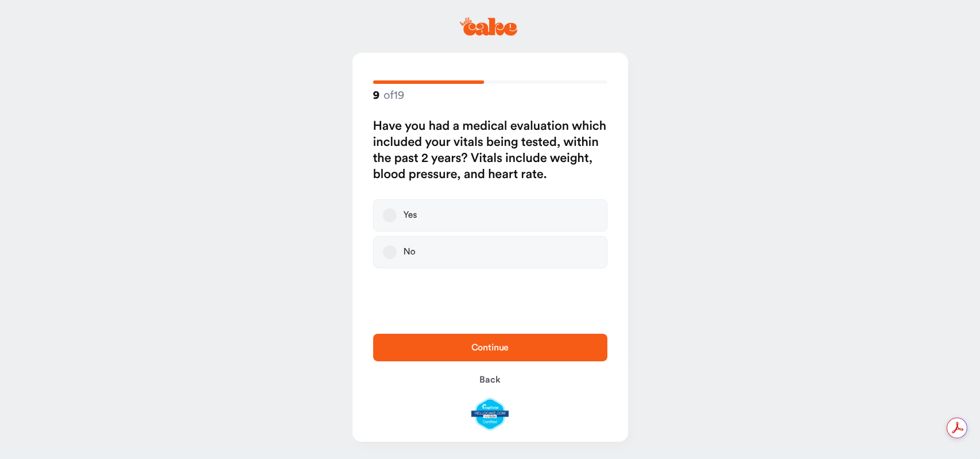
click at [387, 217] on button "Yes" at bounding box center [390, 215] width 14 height 14
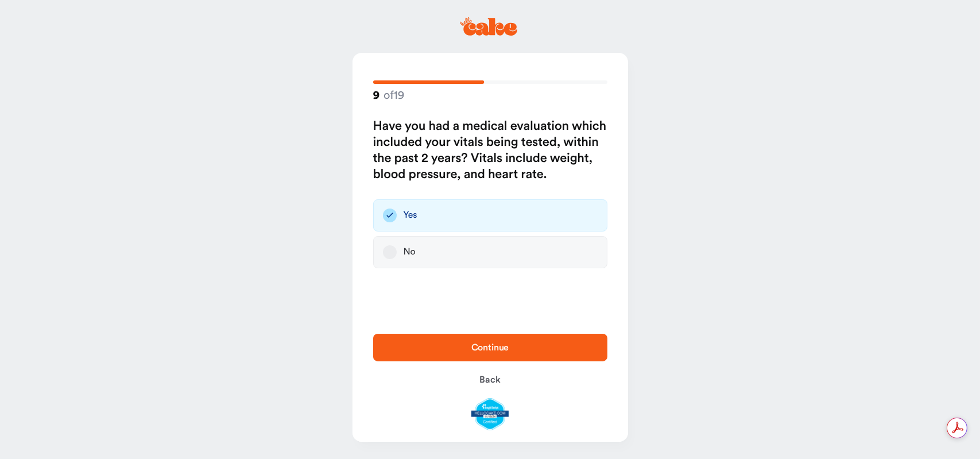
click at [466, 342] on span "Continue" at bounding box center [491, 348] width 198 height 14
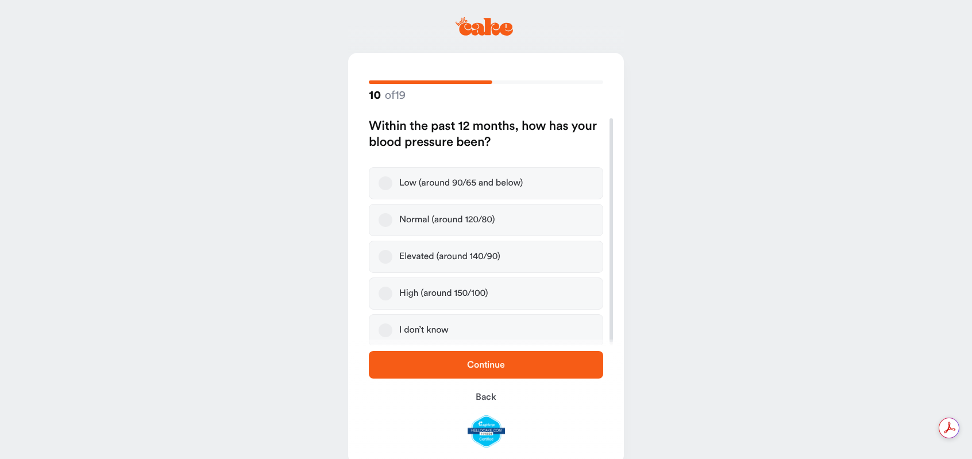
click at [384, 218] on button "Normal (around 120/80)" at bounding box center [386, 220] width 14 height 14
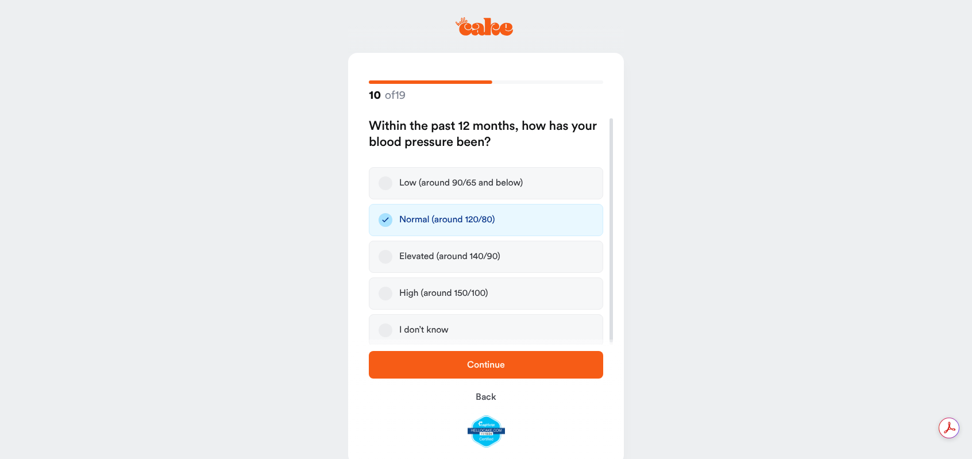
click at [489, 364] on span "Continue" at bounding box center [486, 364] width 38 height 9
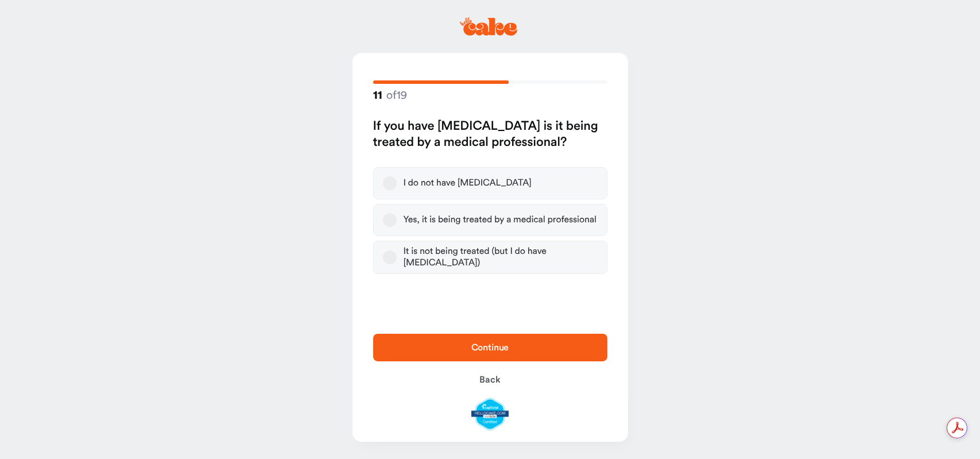
click at [391, 223] on button "Yes, it is being treated by a medical professional" at bounding box center [390, 220] width 14 height 14
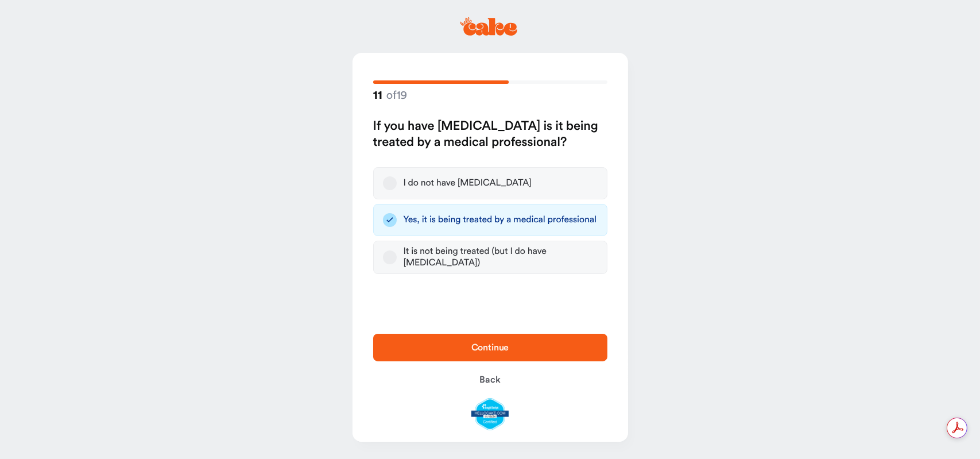
click at [536, 350] on span "Continue" at bounding box center [491, 348] width 198 height 14
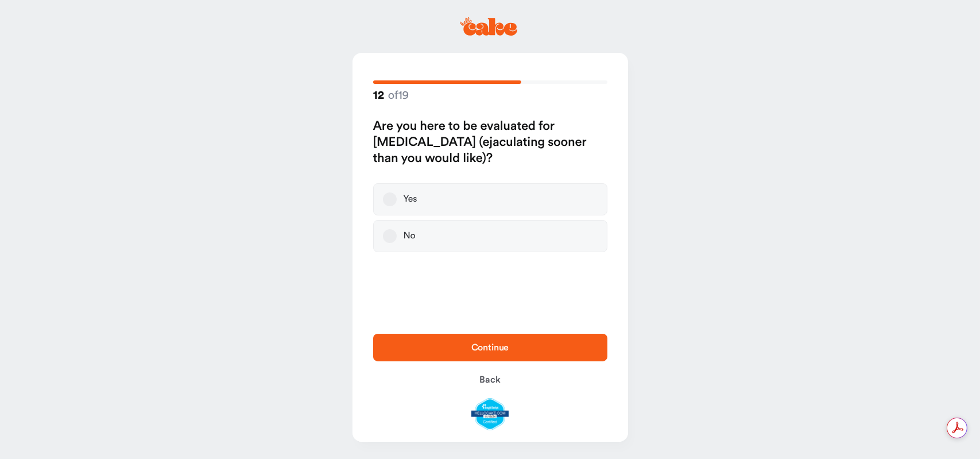
click at [391, 240] on button "No" at bounding box center [390, 236] width 14 height 14
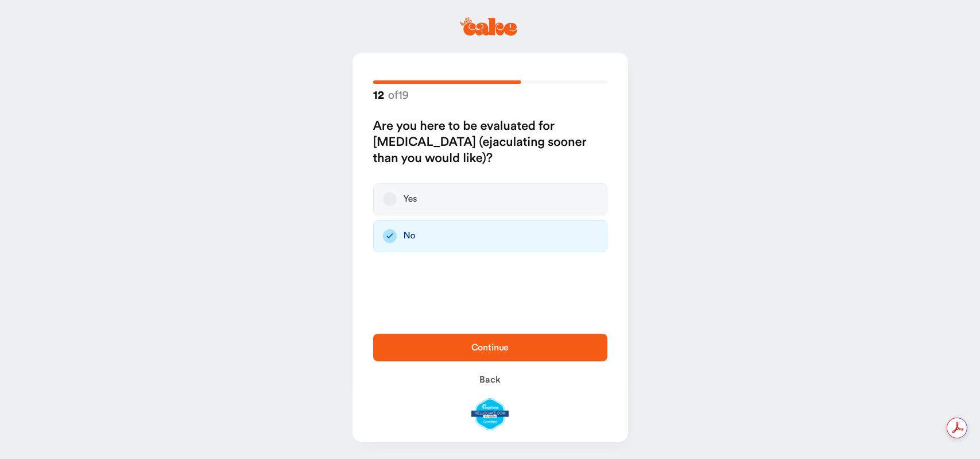
click at [502, 341] on span "Continue" at bounding box center [491, 348] width 198 height 14
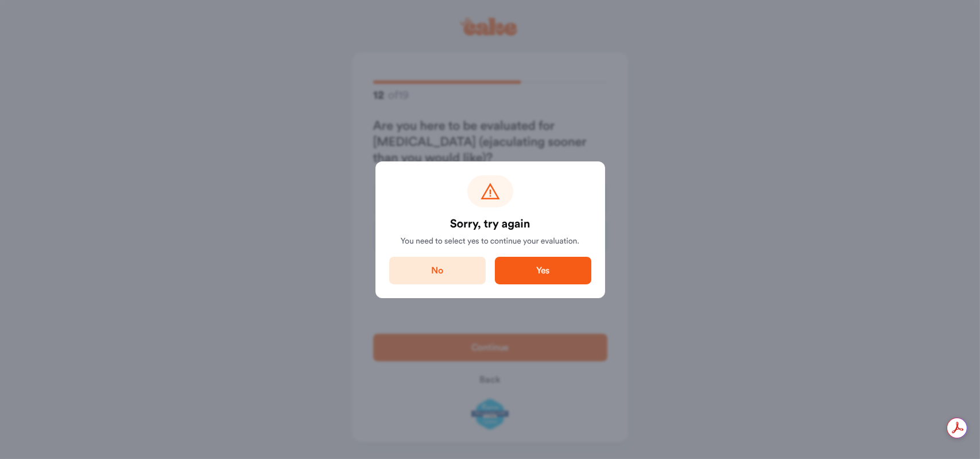
click at [532, 273] on span "Yes" at bounding box center [543, 271] width 60 height 14
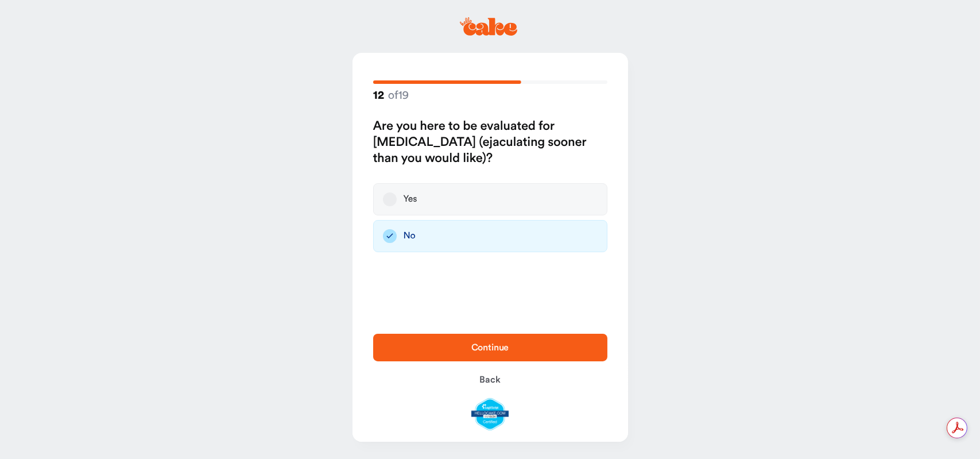
click at [391, 200] on button "Yes" at bounding box center [390, 199] width 14 height 14
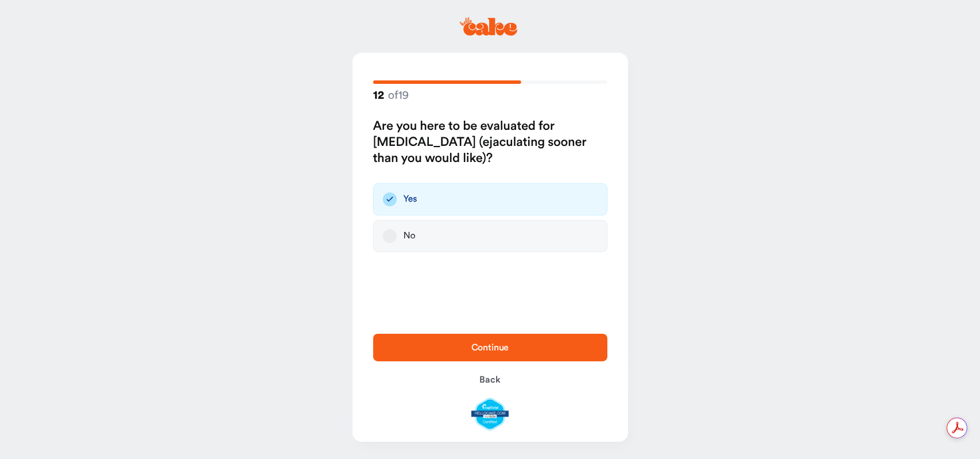
click at [520, 348] on span "Continue" at bounding box center [491, 348] width 198 height 14
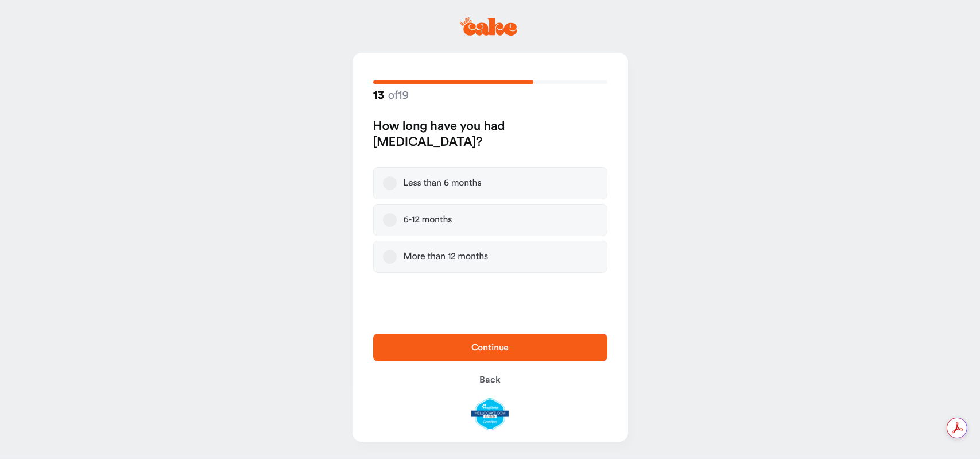
click at [388, 259] on button "More than 12 months" at bounding box center [390, 257] width 14 height 14
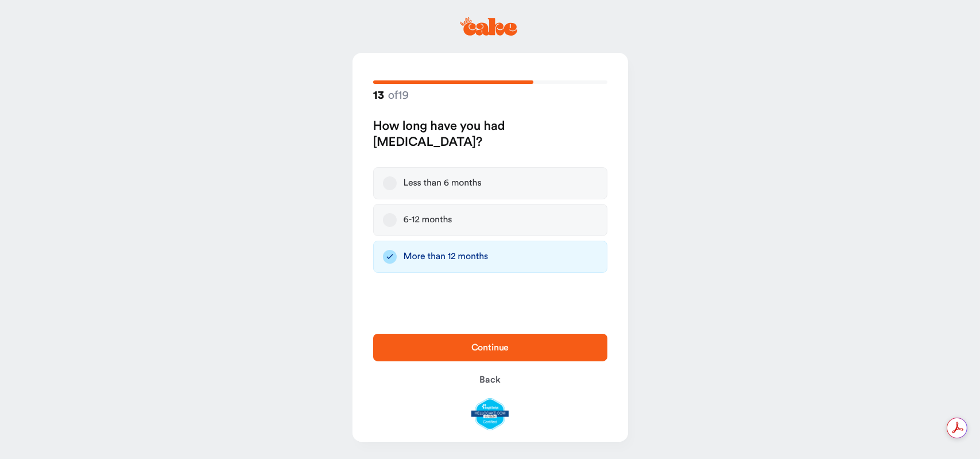
click at [490, 347] on span "Continue" at bounding box center [491, 347] width 38 height 9
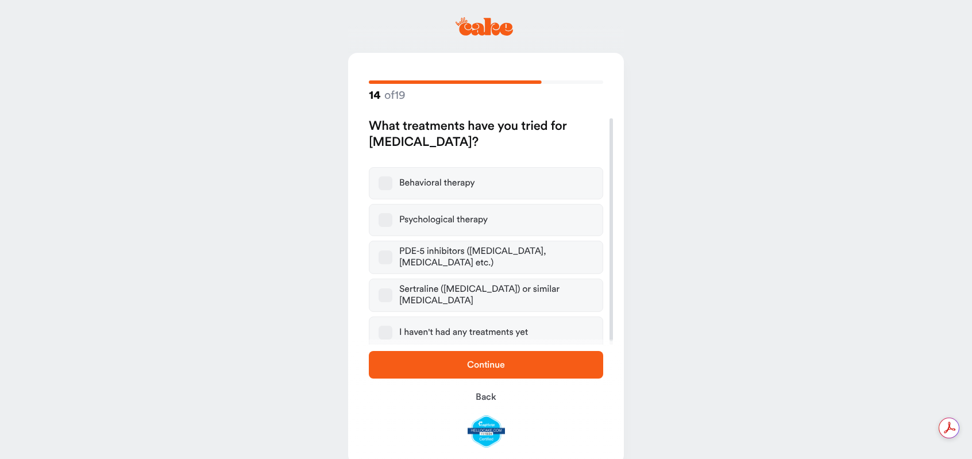
click at [385, 291] on button "Sertraline ([MEDICAL_DATA]) or similar [MEDICAL_DATA]" at bounding box center [386, 295] width 14 height 14
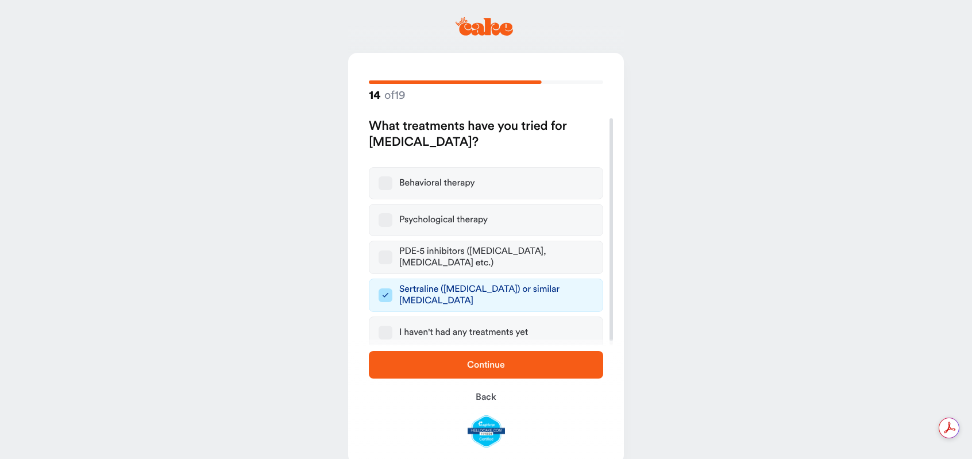
click at [391, 254] on button "PDE-5 inhibitors ([MEDICAL_DATA], [MEDICAL_DATA] etc.)" at bounding box center [386, 257] width 14 height 14
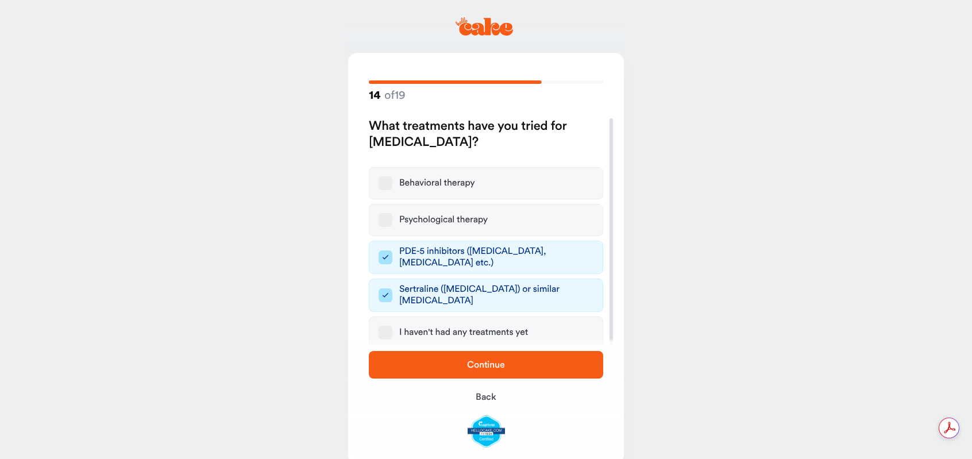
click at [472, 358] on span "Continue" at bounding box center [486, 365] width 198 height 14
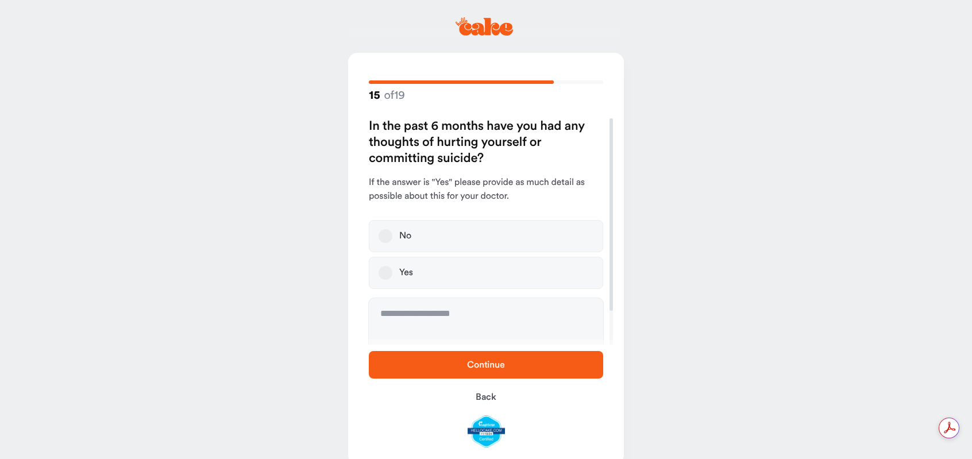
click at [388, 235] on button "No" at bounding box center [386, 236] width 14 height 14
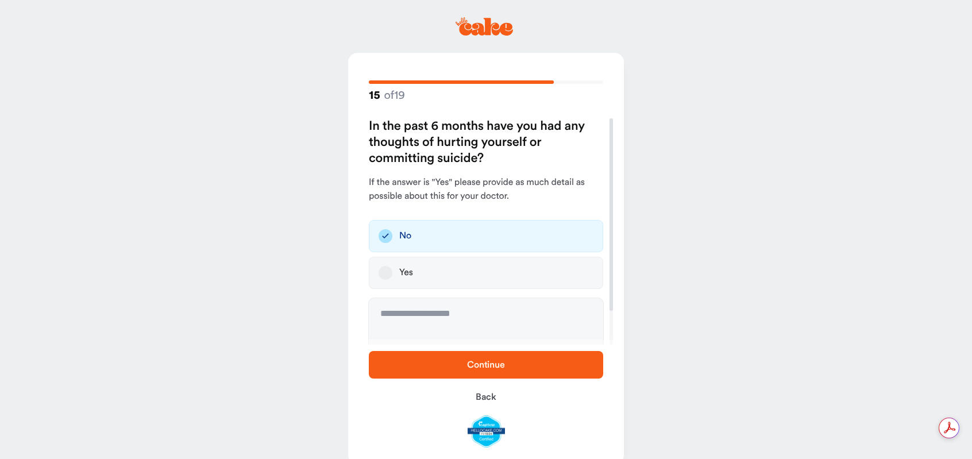
click at [465, 363] on span "Continue" at bounding box center [486, 365] width 198 height 14
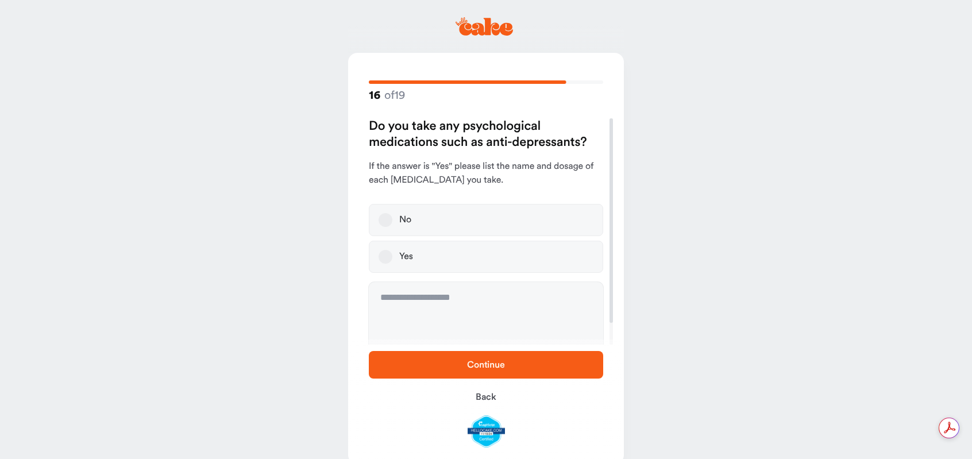
click at [391, 218] on button "No" at bounding box center [386, 220] width 14 height 14
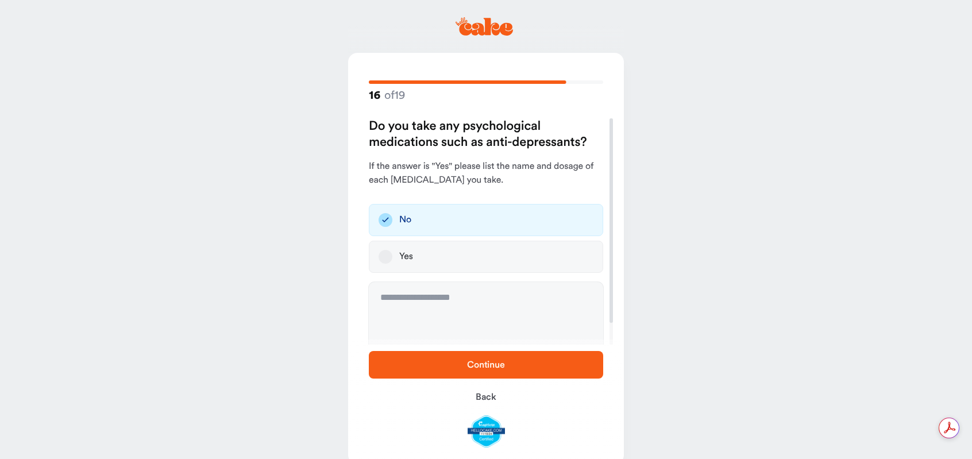
click at [453, 362] on span "Continue" at bounding box center [486, 365] width 198 height 14
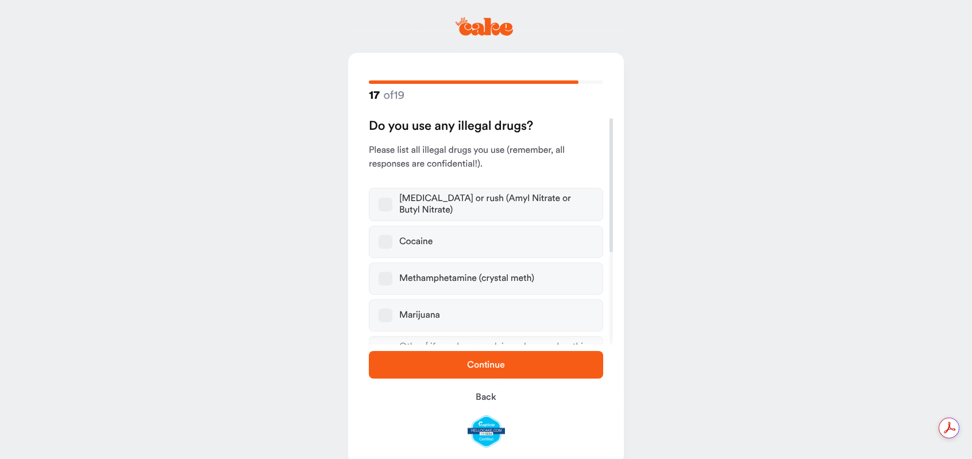
click at [381, 314] on button "Marijuana" at bounding box center [386, 315] width 14 height 14
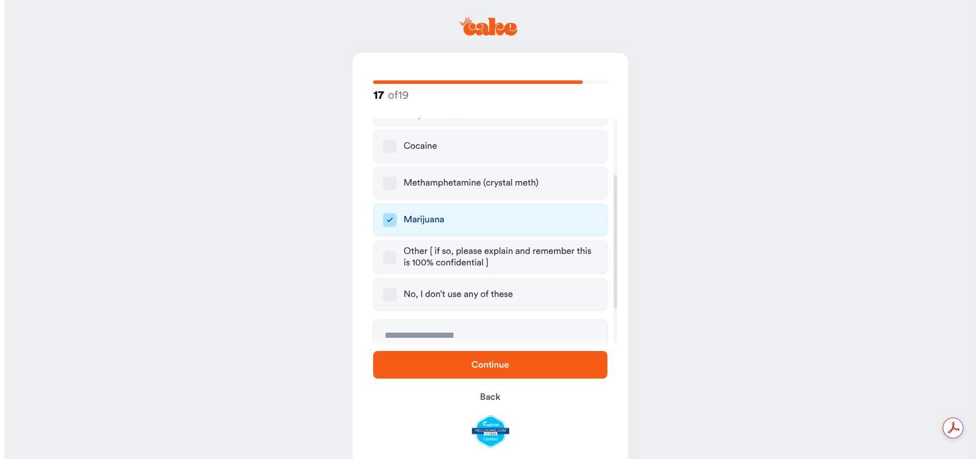
scroll to position [156, 0]
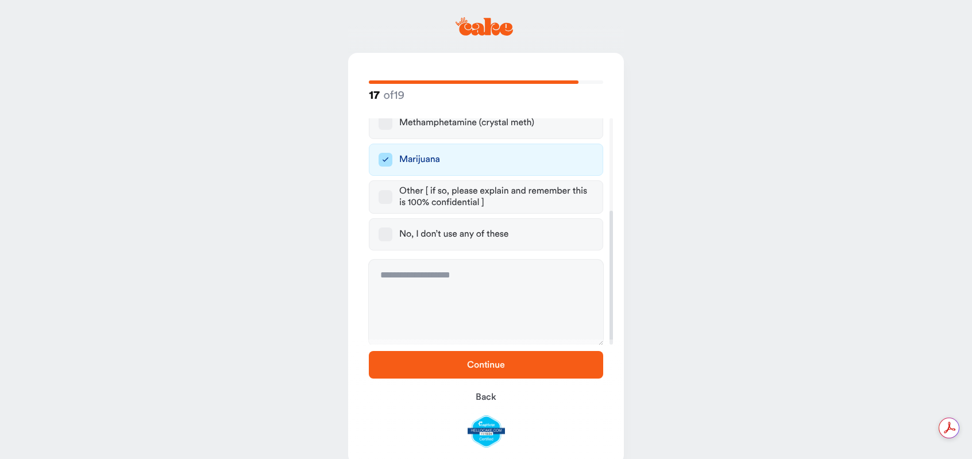
click at [475, 362] on span "Continue" at bounding box center [486, 364] width 38 height 9
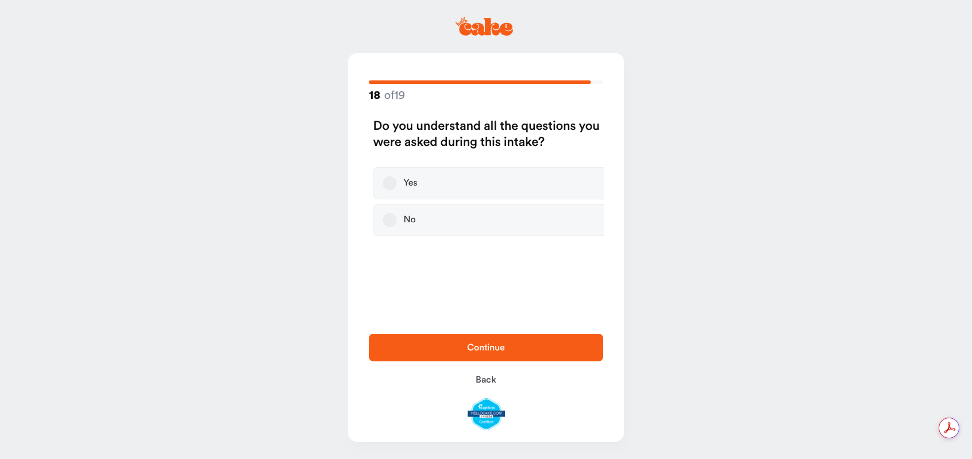
scroll to position [0, 0]
click at [390, 186] on button "Yes" at bounding box center [390, 183] width 14 height 14
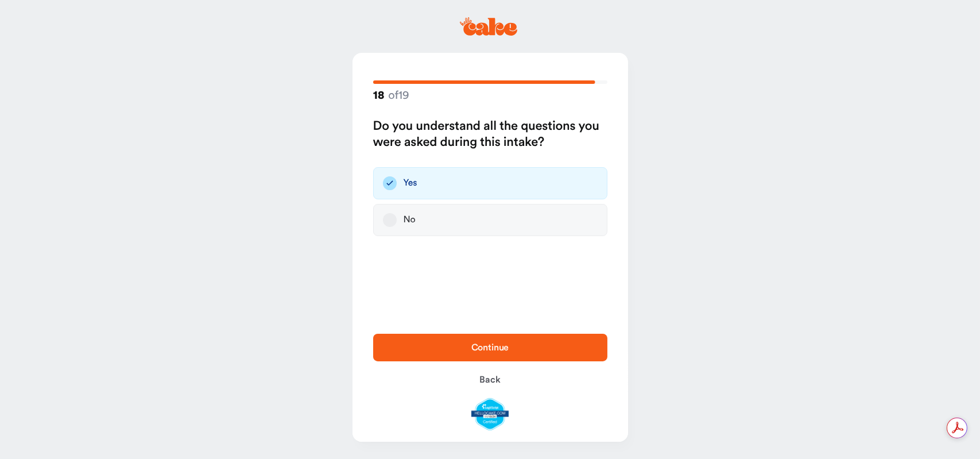
click at [497, 353] on span "Continue" at bounding box center [491, 348] width 198 height 14
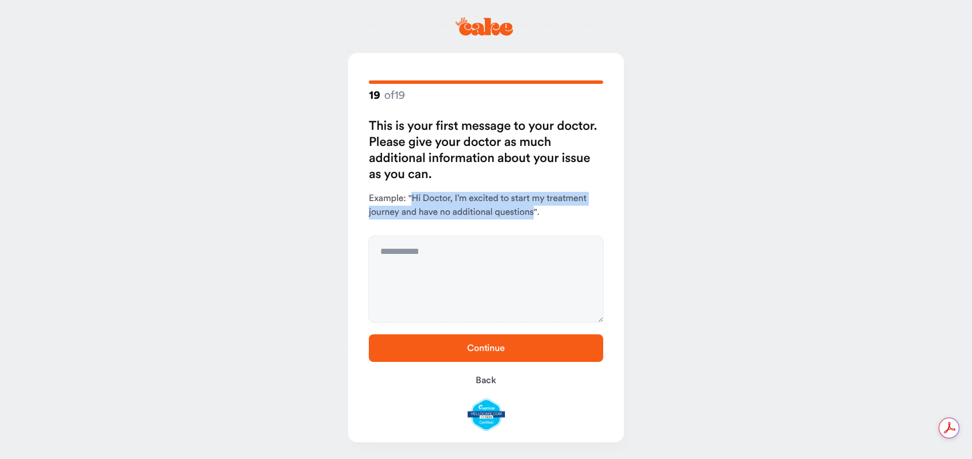
drag, startPoint x: 532, startPoint y: 210, endPoint x: 411, endPoint y: 197, distance: 121.9
click at [411, 197] on p "Example: "Hi Doctor, I’m excited to start my treatment journey and have no addi…" at bounding box center [486, 206] width 234 height 28
copy p "Hi Doctor, I’m excited to start my treatment journey and have no additional que…"
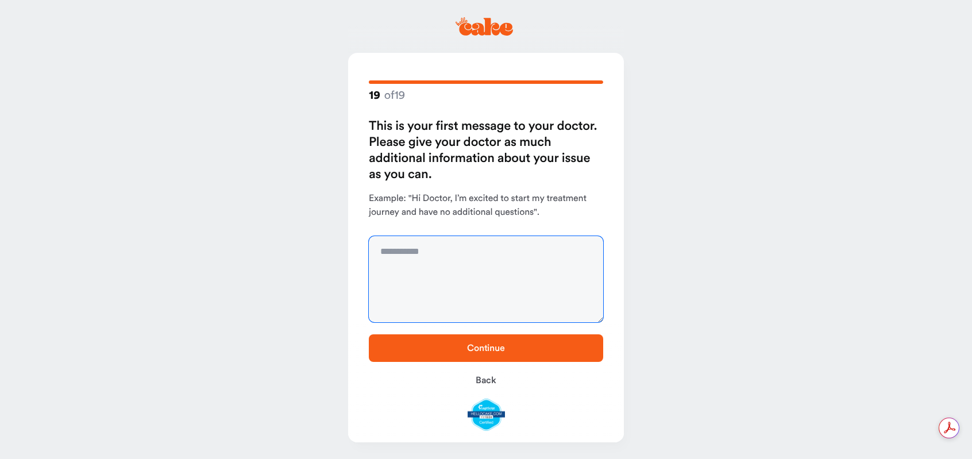
click at [414, 254] on textarea at bounding box center [486, 279] width 234 height 86
paste textarea "**********"
type textarea "**********"
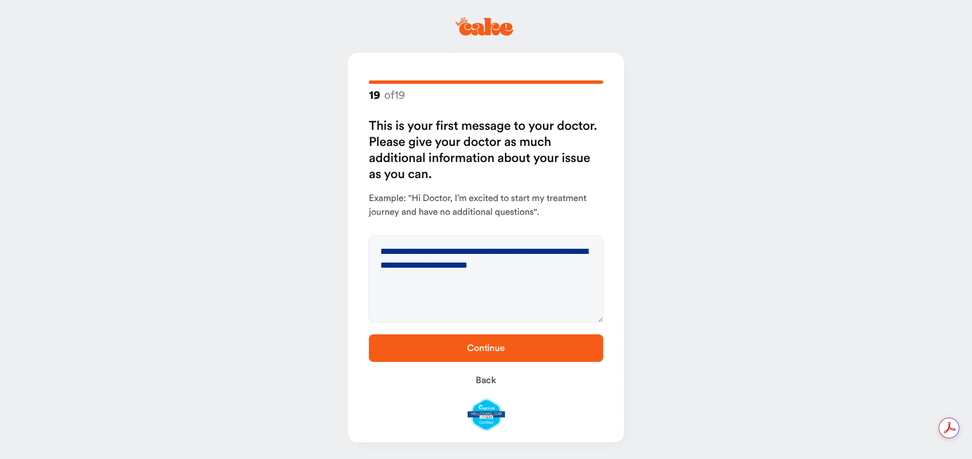
click at [473, 355] on button "Continue" at bounding box center [486, 348] width 234 height 28
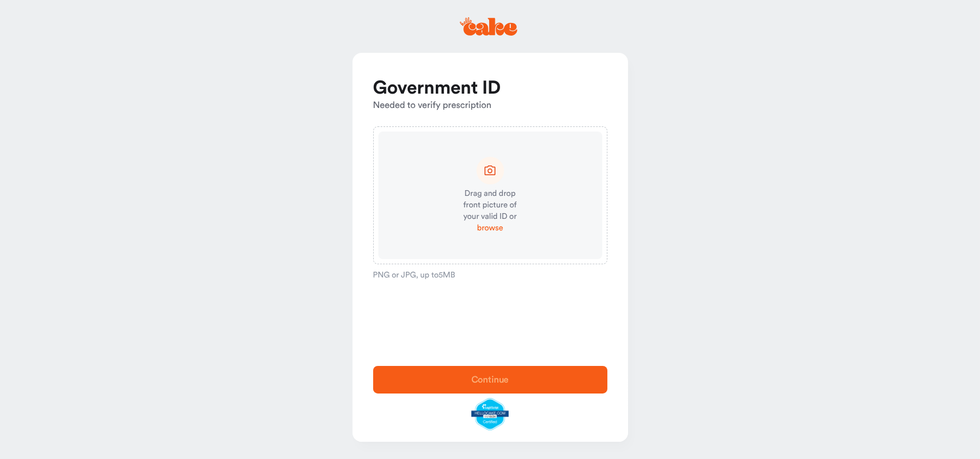
click at [495, 227] on span "browse" at bounding box center [490, 227] width 26 height 11
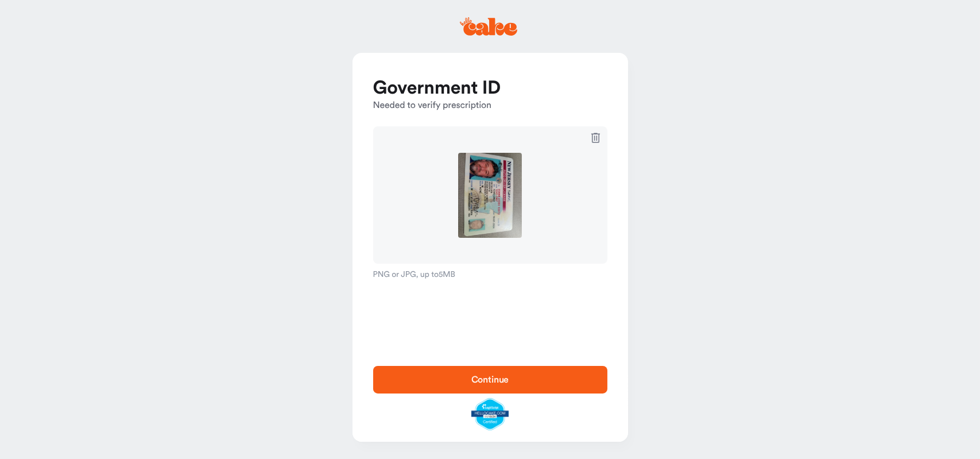
click at [463, 383] on span "Continue" at bounding box center [491, 380] width 198 height 14
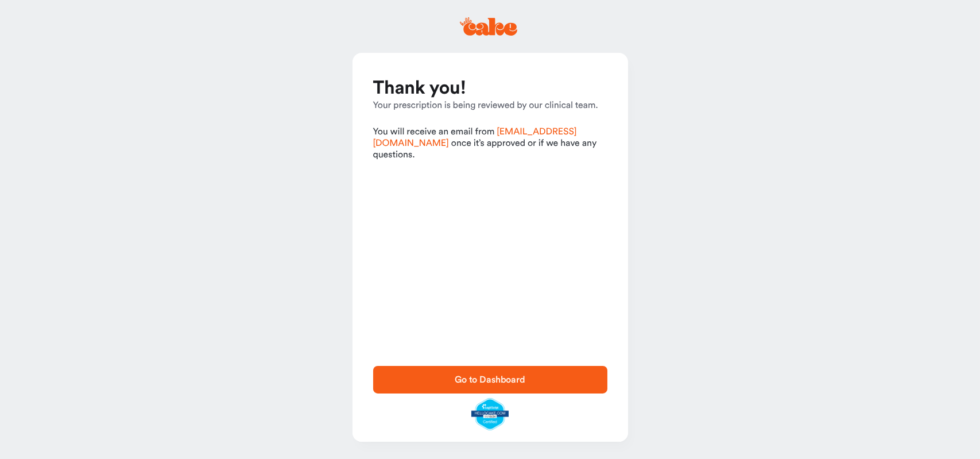
click at [483, 377] on span "Go to Dashboard" at bounding box center [490, 379] width 71 height 9
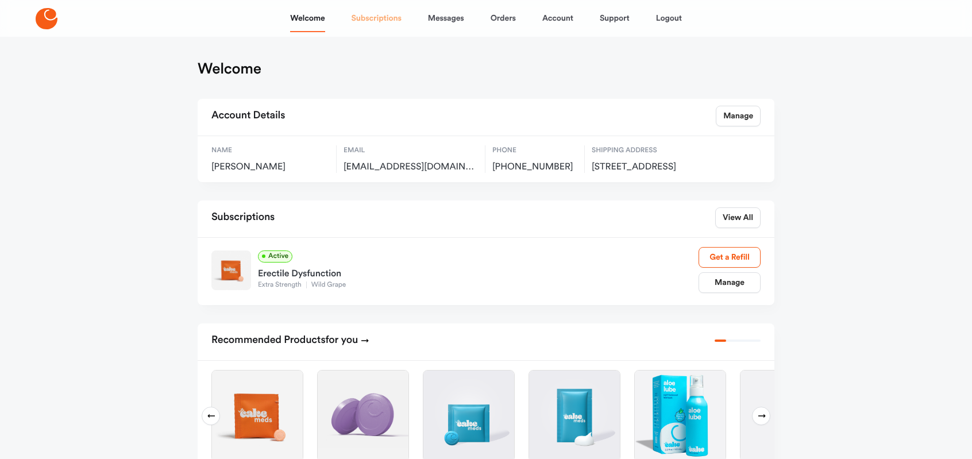
click at [383, 16] on link "Subscriptions" at bounding box center [377, 19] width 50 height 28
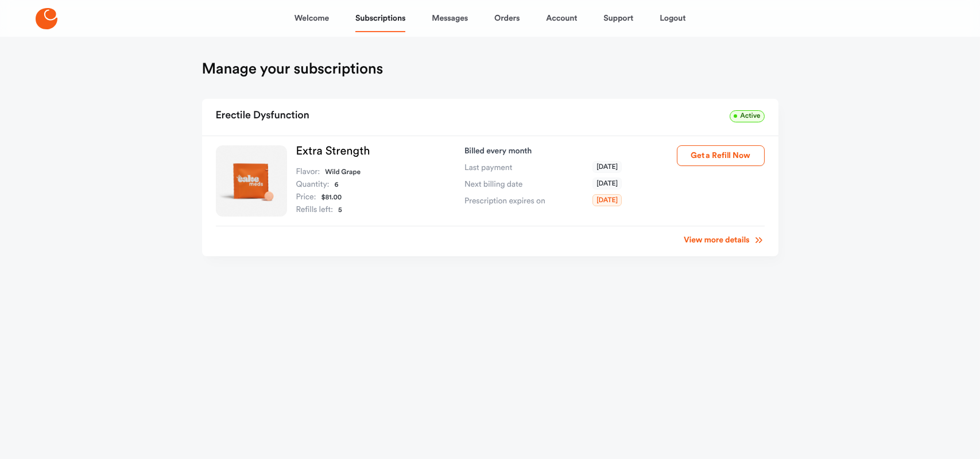
click at [748, 241] on link "View more details" at bounding box center [724, 239] width 80 height 11
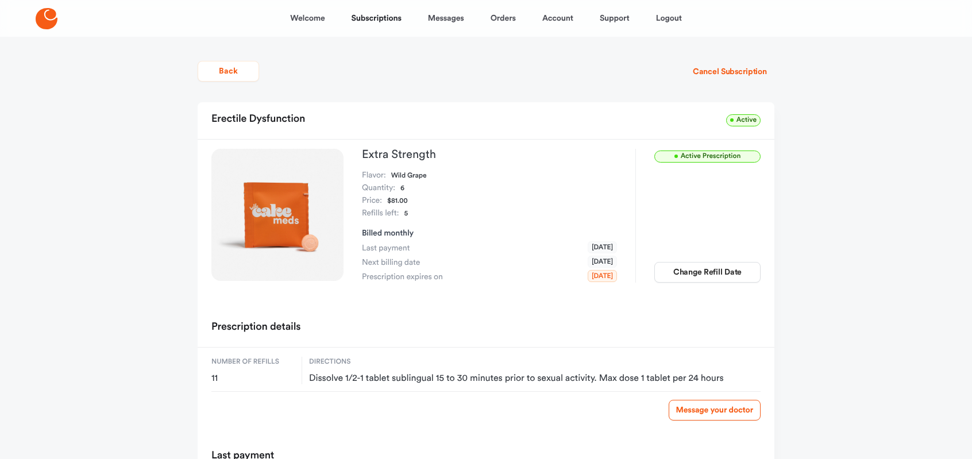
scroll to position [134, 0]
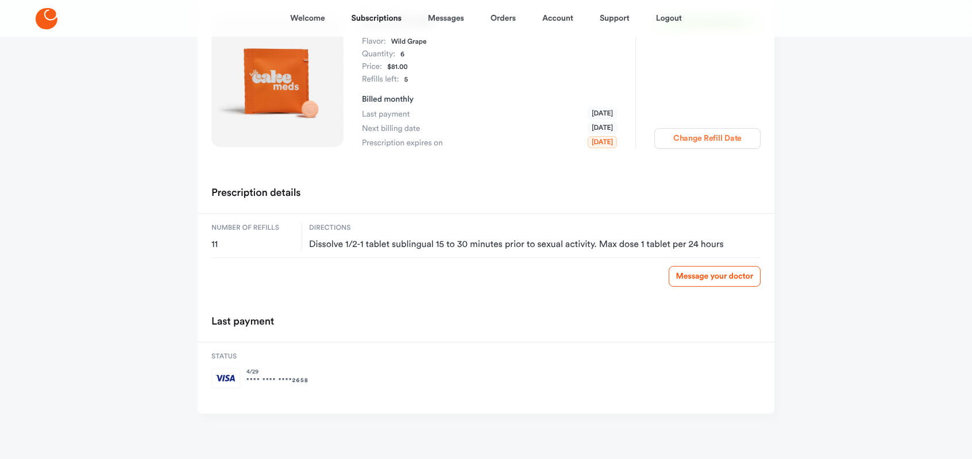
click at [712, 137] on button "Change Refill Date" at bounding box center [707, 138] width 106 height 21
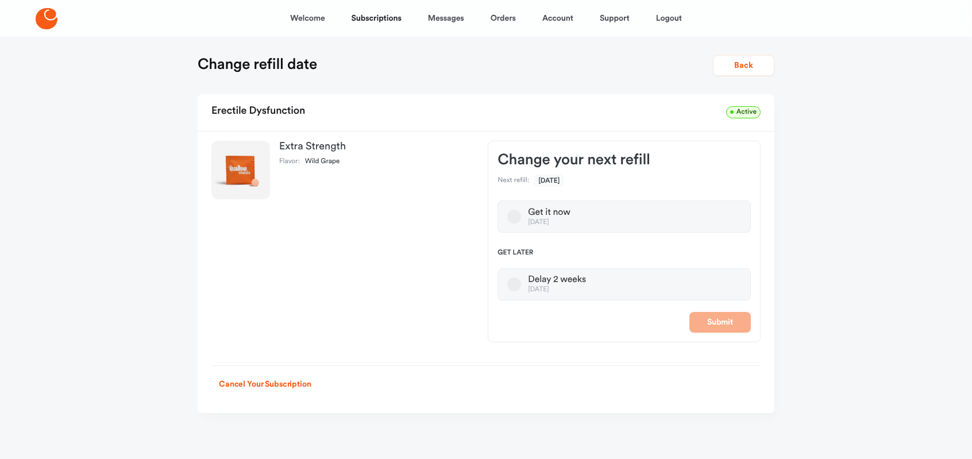
scroll to position [4, 0]
click at [513, 284] on button "Delay 2 weeks [DATE]" at bounding box center [514, 285] width 14 height 14
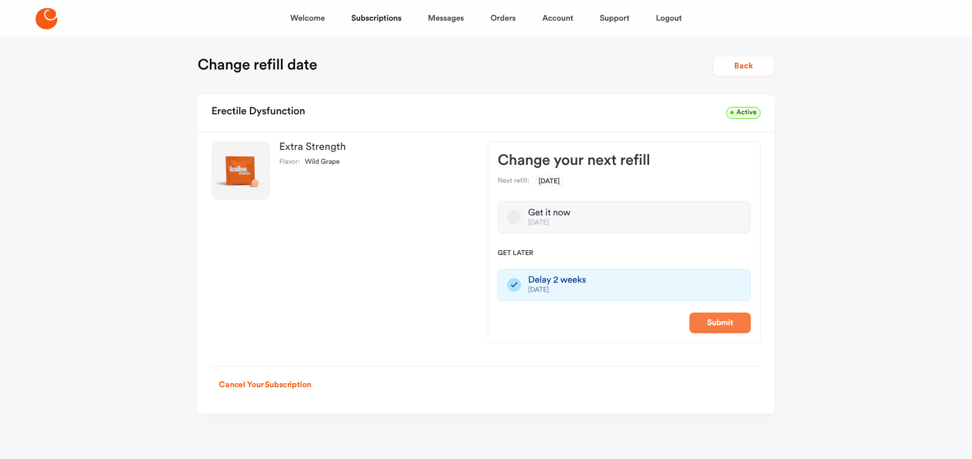
click at [726, 325] on button "Submit" at bounding box center [719, 322] width 61 height 21
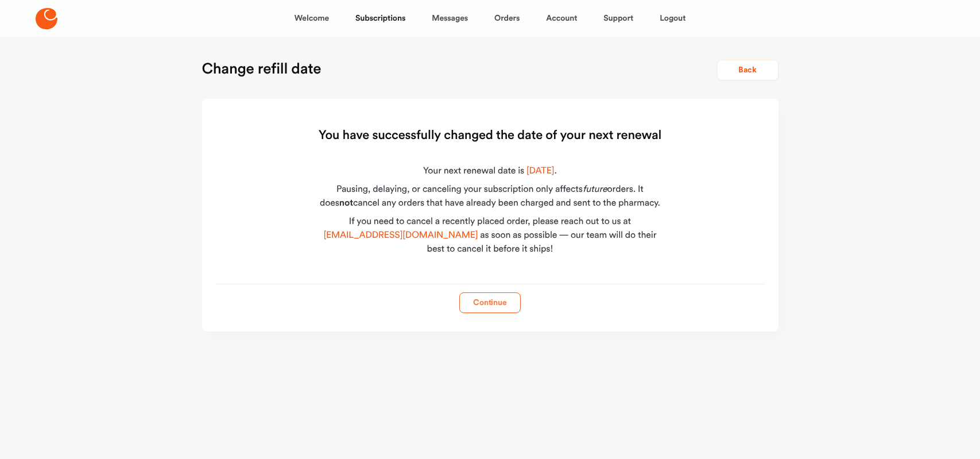
click at [493, 303] on button "Continue" at bounding box center [489, 302] width 61 height 21
